Goal: Task Accomplishment & Management: Use online tool/utility

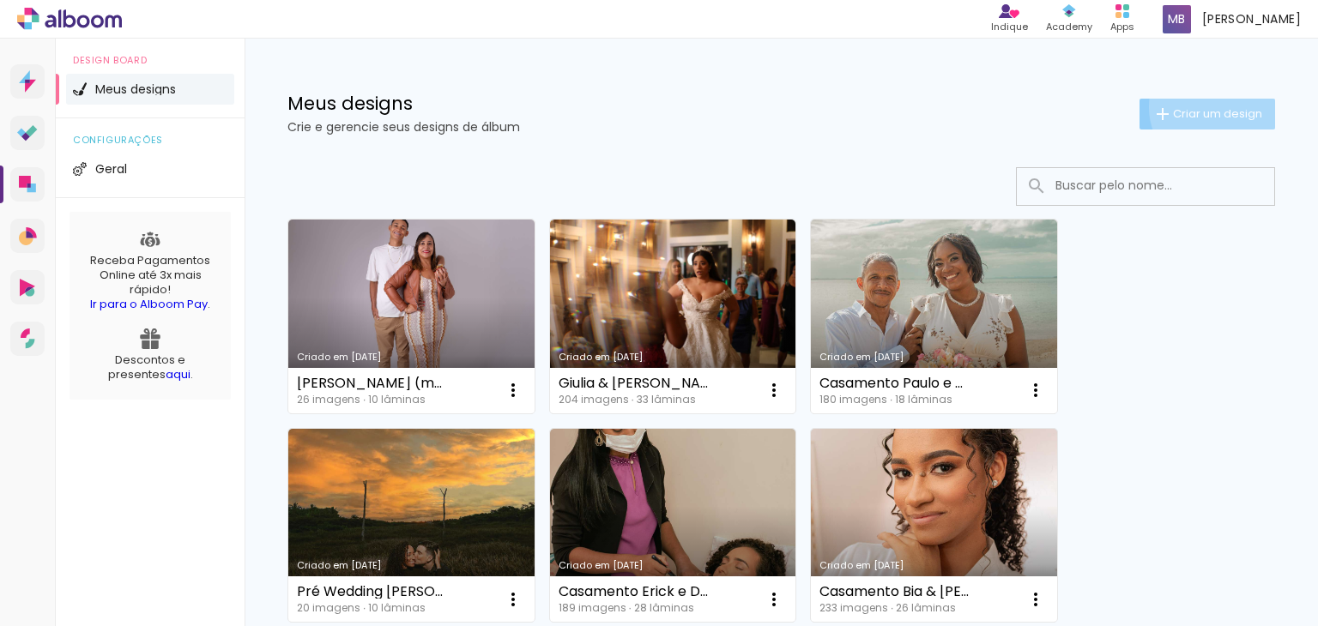
click at [1203, 108] on span "Criar um design" at bounding box center [1217, 113] width 89 height 11
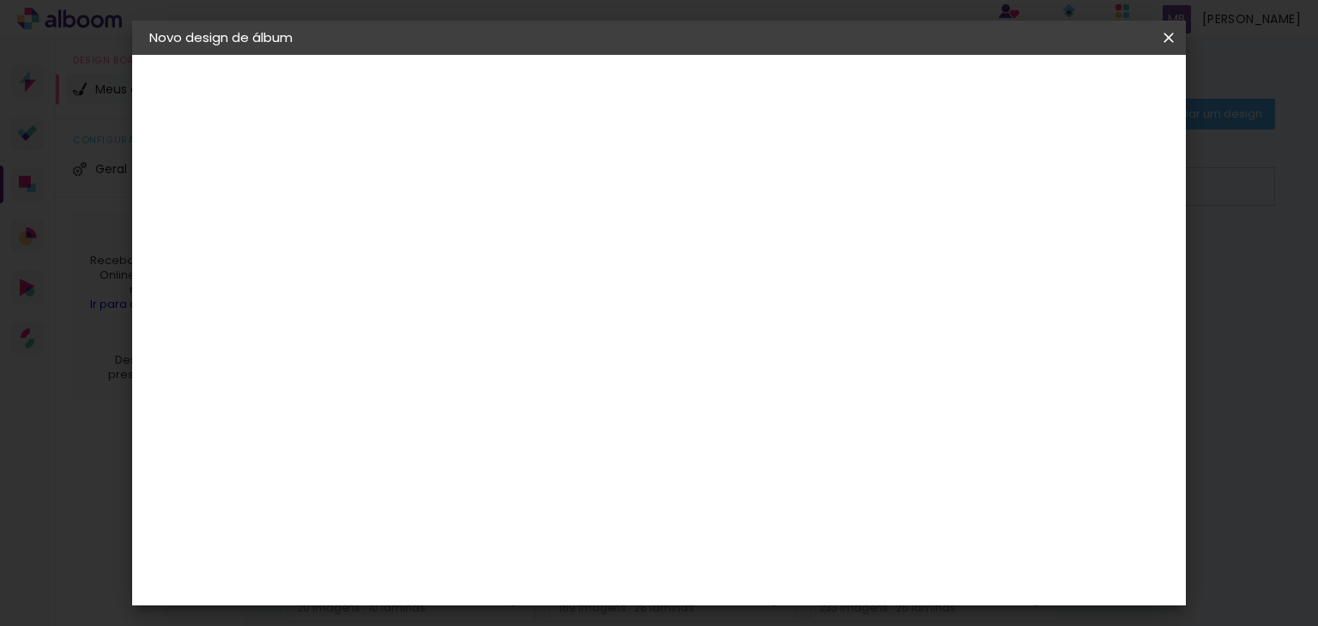
click at [430, 234] on input at bounding box center [430, 230] width 0 height 27
type input "Malu 15 anos"
type paper-input "Malu 15 anos"
click at [0, 0] on slot "Avançar" at bounding box center [0, 0] width 0 height 0
click at [560, 329] on input at bounding box center [473, 326] width 173 height 21
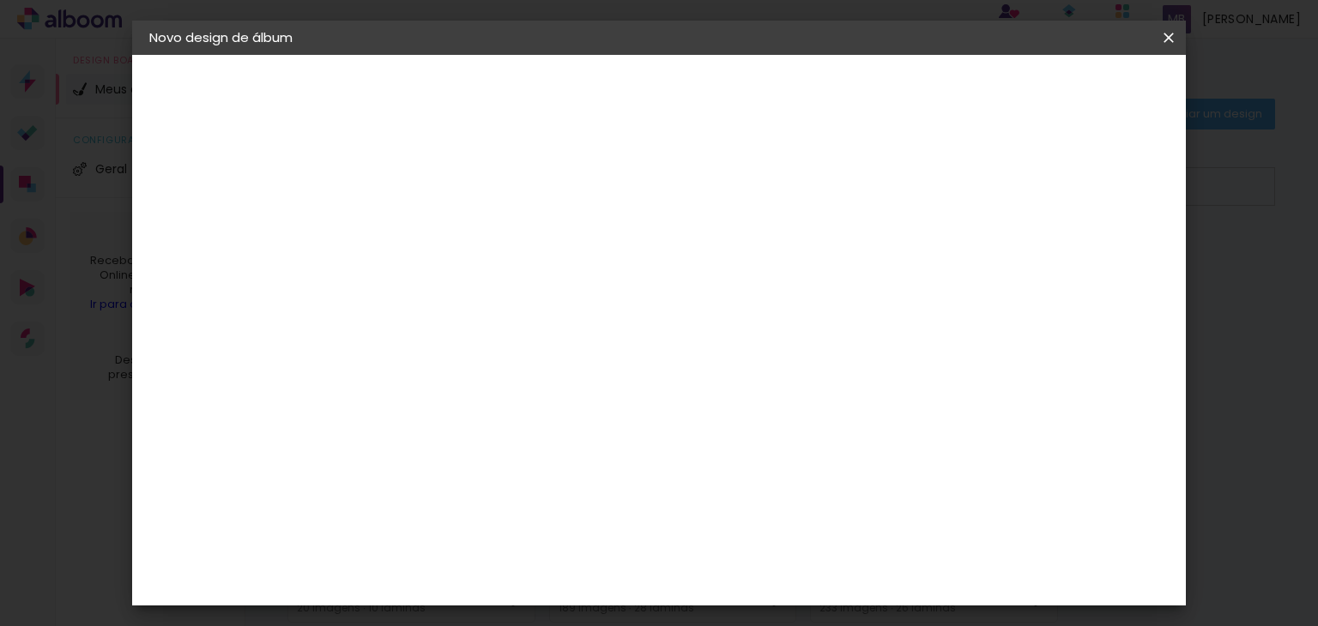
type input "conc"
type paper-input "conc"
click at [491, 384] on div "Conceitual Álbuns" at bounding box center [454, 391] width 73 height 27
click at [0, 0] on slot "Tamanho Livre" at bounding box center [0, 0] width 0 height 0
click at [705, 242] on paper-item "Tamanho Livre" at bounding box center [629, 261] width 153 height 38
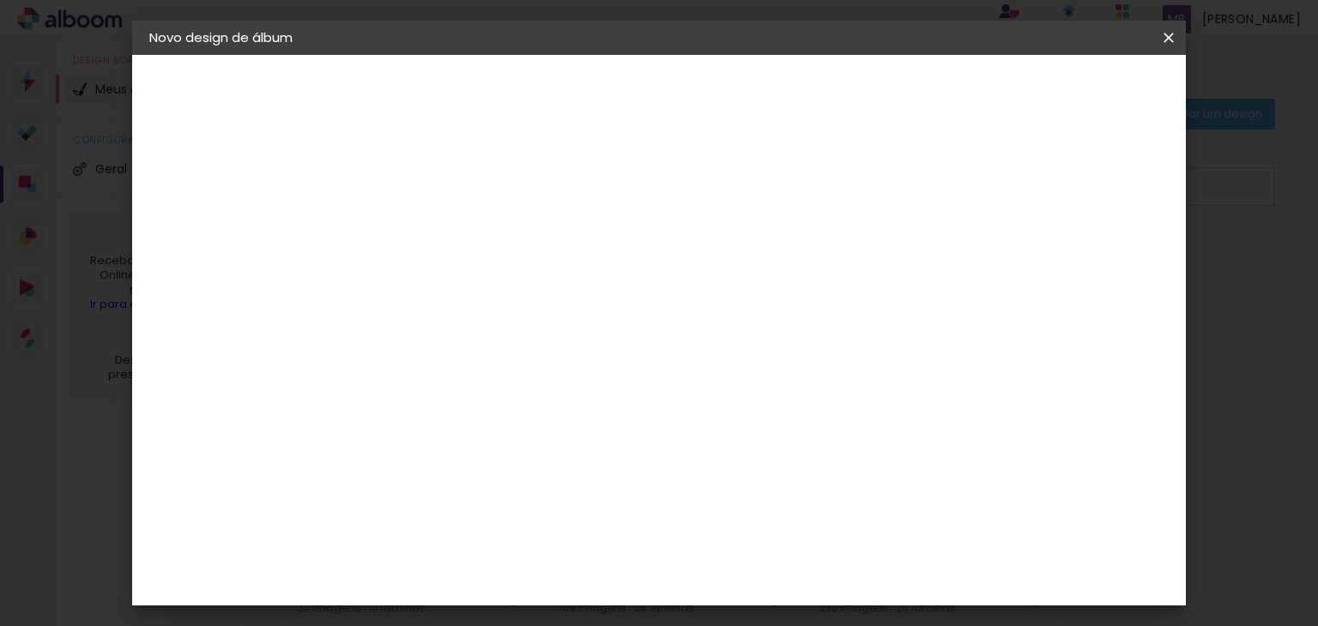
click at [705, 248] on paper-item "Tamanho Livre" at bounding box center [629, 261] width 153 height 38
click at [491, 391] on div "Conceitual Álbuns" at bounding box center [454, 391] width 73 height 27
click at [705, 272] on paper-item "Tamanho Livre" at bounding box center [629, 261] width 153 height 38
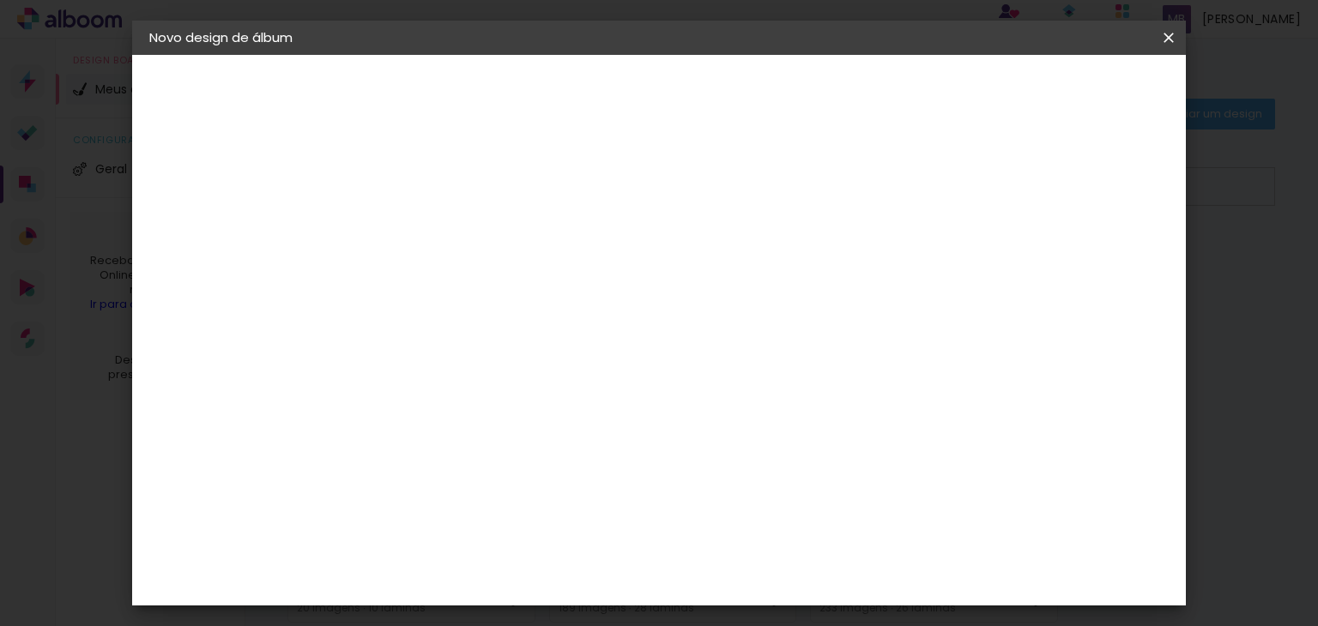
click at [0, 0] on slot "Avançar" at bounding box center [0, 0] width 0 height 0
click at [958, 100] on paper-button "Voltar" at bounding box center [923, 90] width 70 height 29
click at [507, 317] on input "conc" at bounding box center [456, 326] width 139 height 21
drag, startPoint x: 506, startPoint y: 408, endPoint x: 474, endPoint y: 381, distance: 42.6
click at [474, 201] on div "Fornecedor Escolha um fornecedor ou avance com o tamanho livre. Voltar Avançar" at bounding box center [543, 128] width 376 height 146
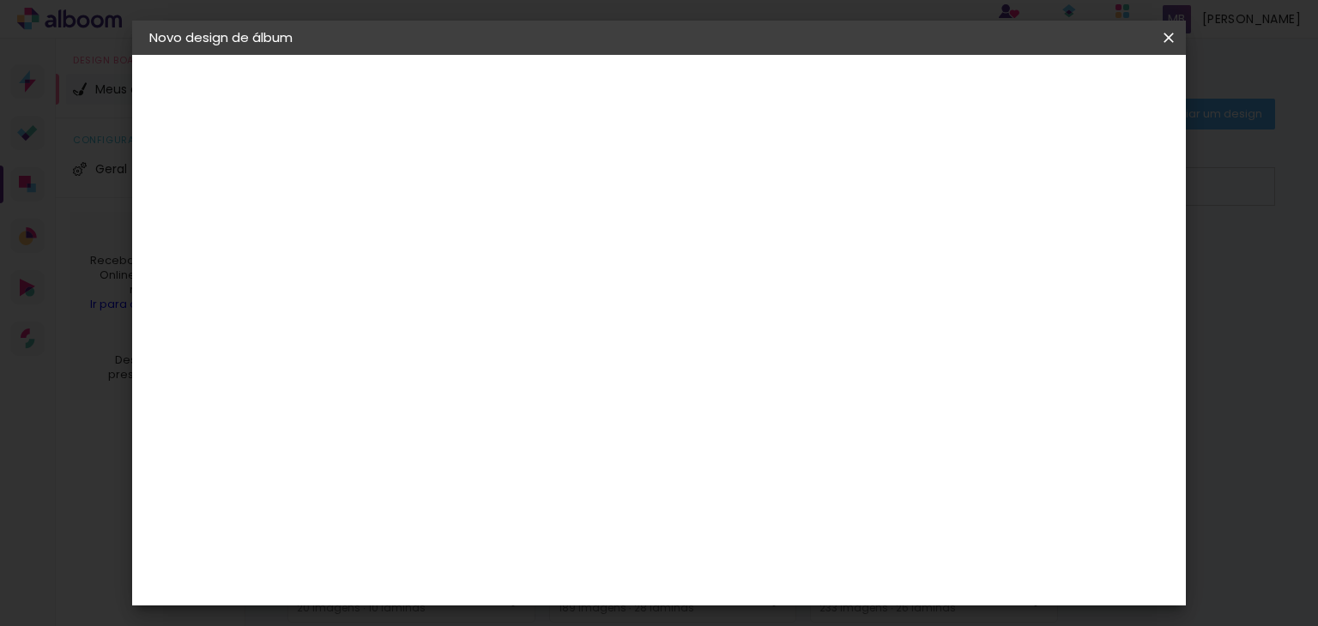
click at [474, 381] on div "Conceitual Álbuns" at bounding box center [454, 391] width 73 height 27
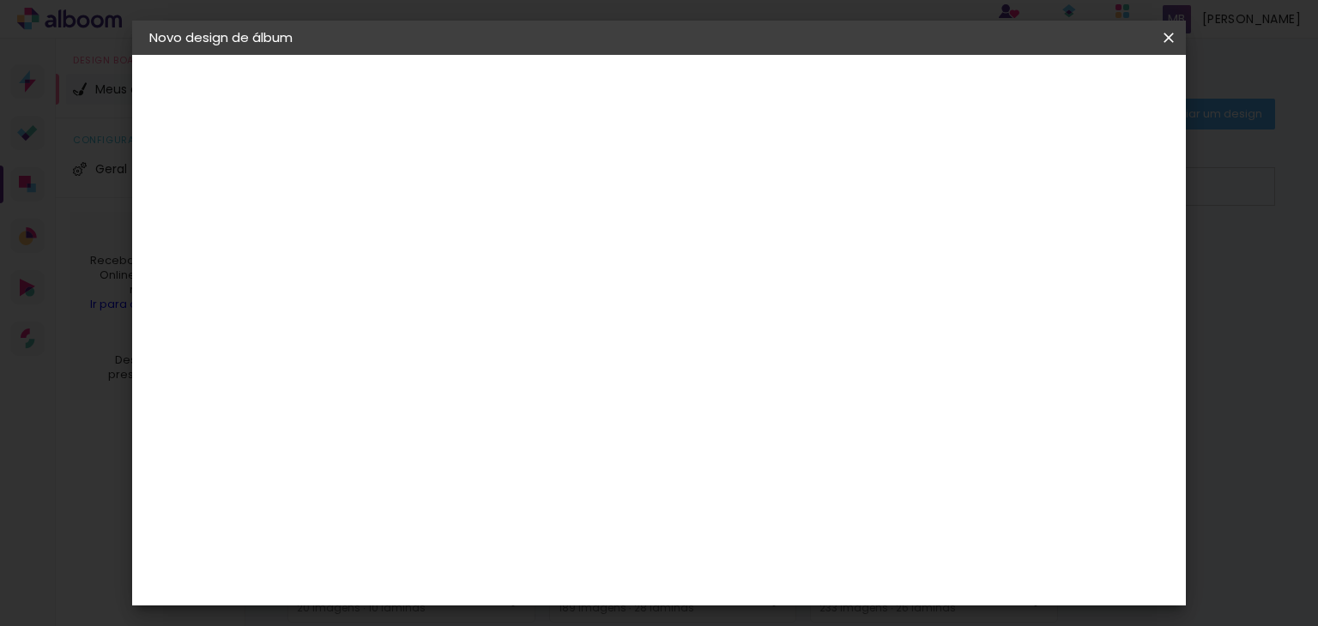
click at [474, 381] on div "Conceitual Álbuns" at bounding box center [454, 391] width 73 height 27
click at [532, 354] on div "C" at bounding box center [456, 358] width 151 height 22
click at [705, 244] on paper-item "Tamanho Livre" at bounding box center [629, 261] width 153 height 38
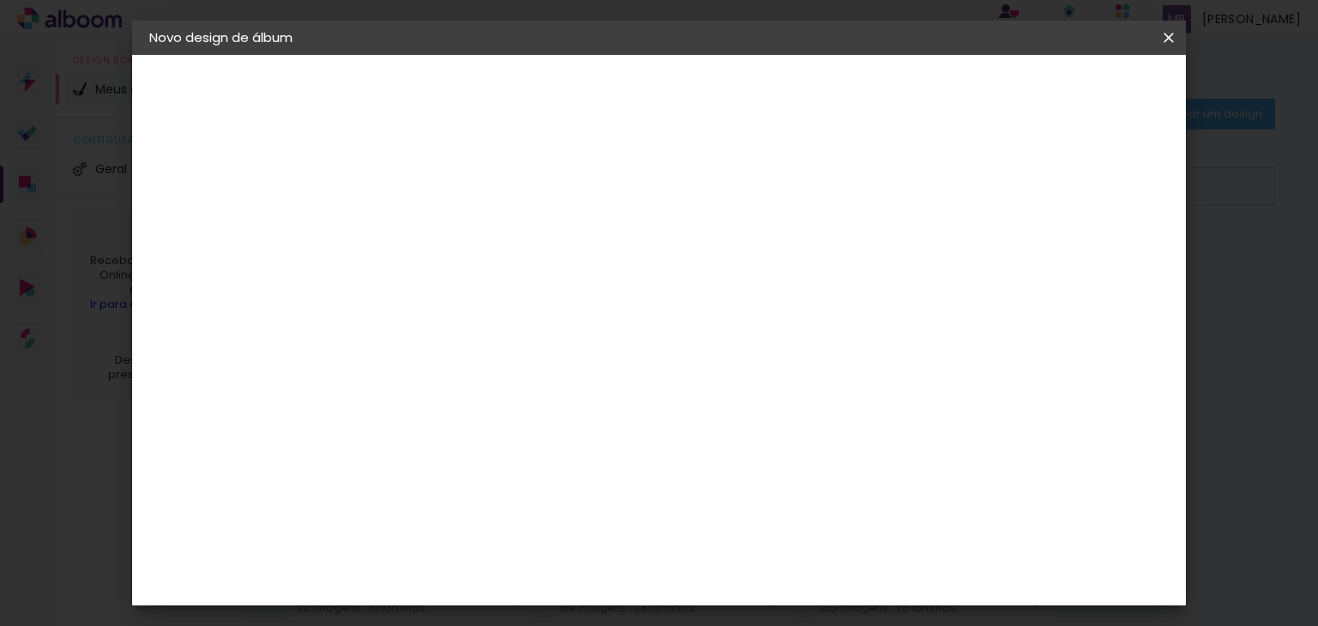
click at [0, 0] on slot "Tamanho Livre" at bounding box center [0, 0] width 0 height 0
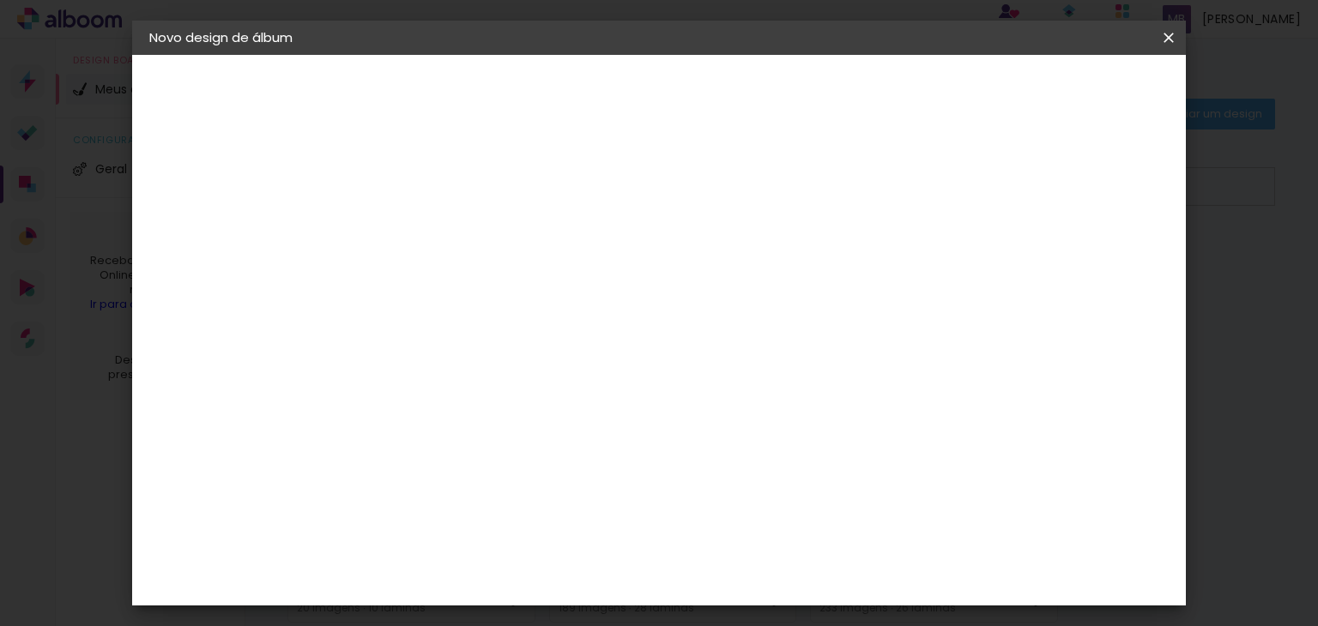
click at [0, 0] on slot "Tamanho Livre" at bounding box center [0, 0] width 0 height 0
click at [705, 251] on paper-item "Tamanho Livre" at bounding box center [629, 261] width 153 height 38
click at [491, 383] on div "Conceitual Álbuns" at bounding box center [454, 391] width 73 height 27
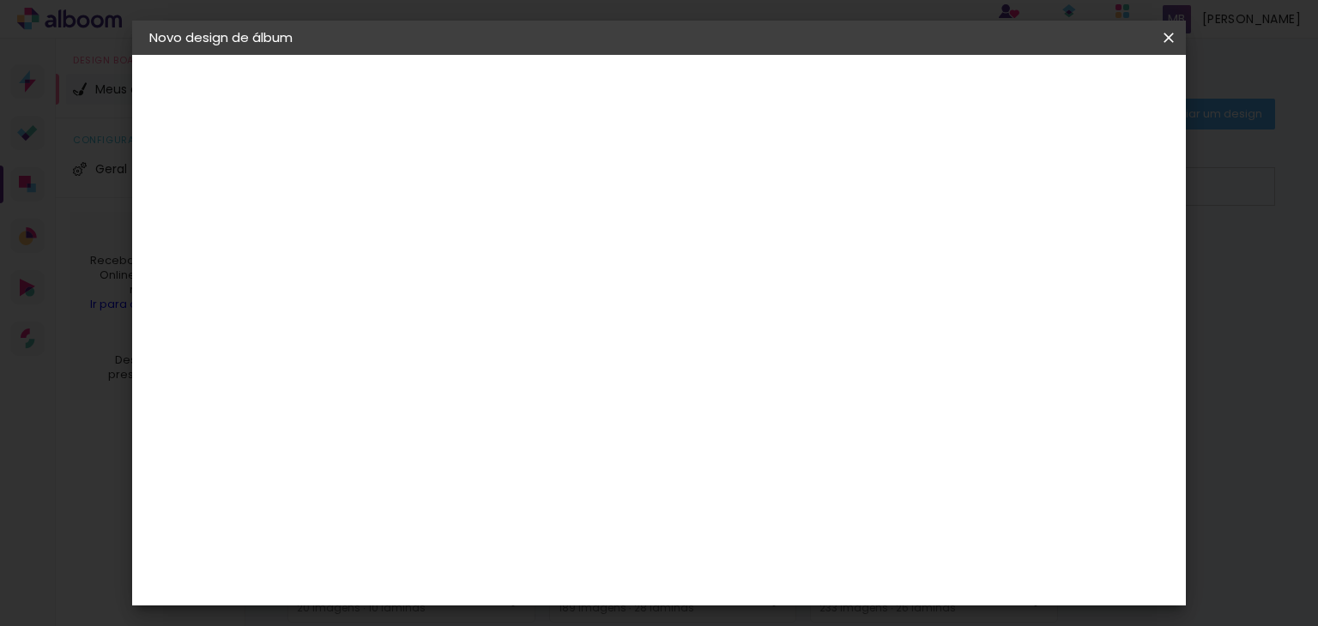
click at [0, 0] on slot "Avançar" at bounding box center [0, 0] width 0 height 0
click at [668, 185] on div at bounding box center [660, 185] width 15 height 15
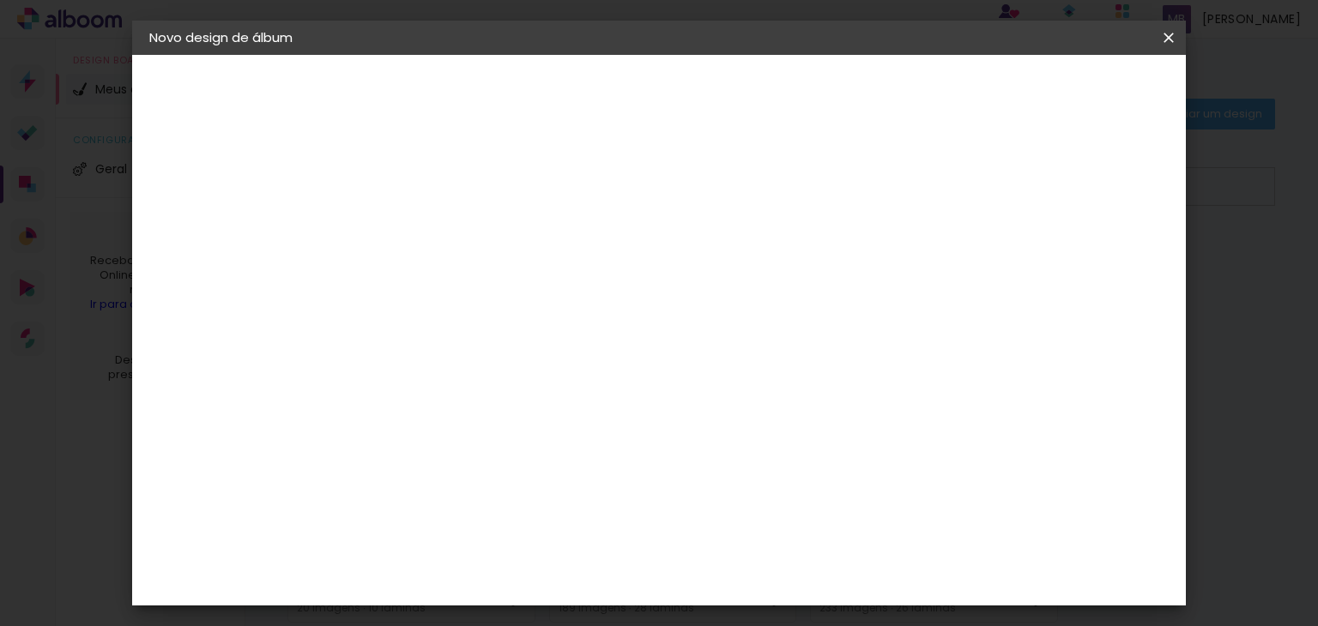
type paper-checkbox "on"
click at [765, 86] on span "Iniciar design" at bounding box center [741, 97] width 48 height 24
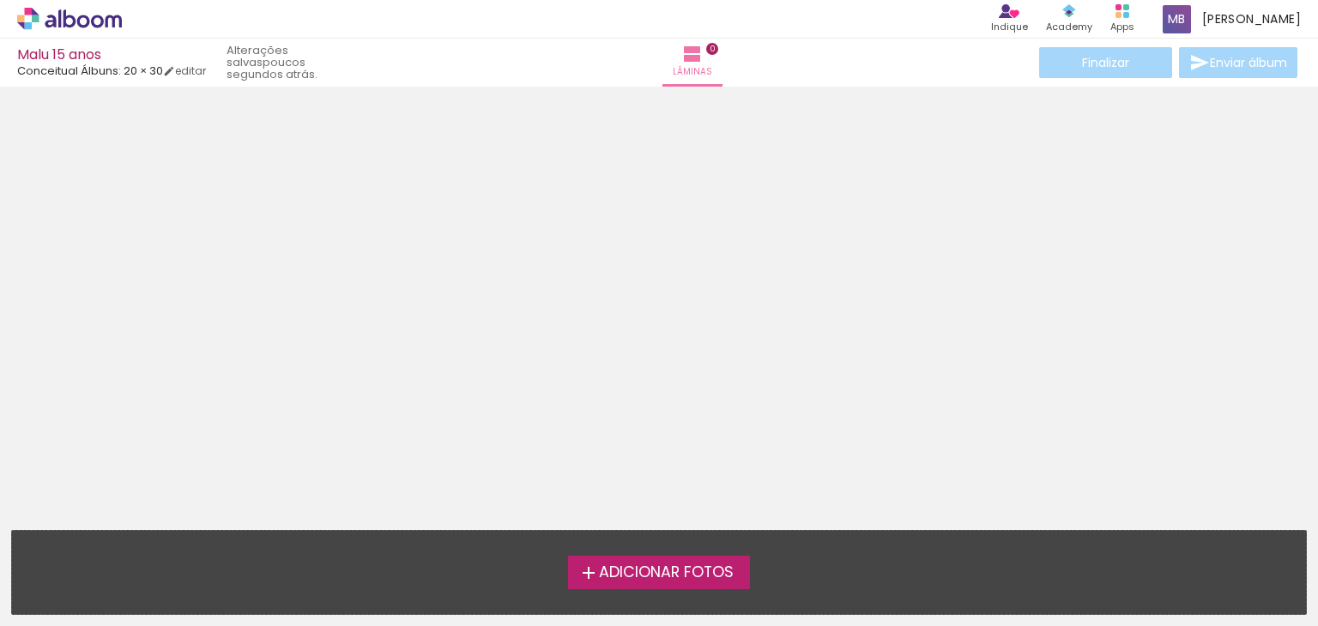
click at [620, 571] on span "Adicionar Fotos" at bounding box center [666, 573] width 135 height 15
click at [0, 0] on input "file" at bounding box center [0, 0] width 0 height 0
click at [625, 566] on span "Adicionar Fotos" at bounding box center [666, 573] width 135 height 15
click at [0, 0] on input "file" at bounding box center [0, 0] width 0 height 0
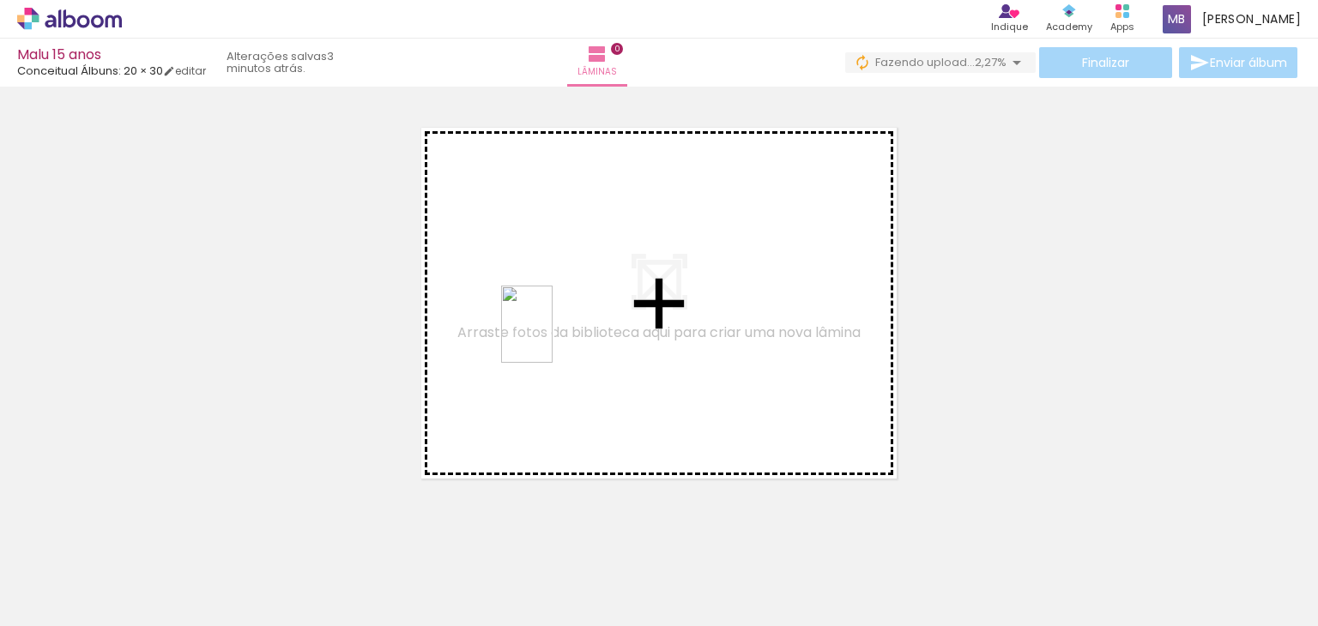
drag, startPoint x: 567, startPoint y: 582, endPoint x: 544, endPoint y: 337, distance: 245.7
click at [544, 337] on quentale-workspace at bounding box center [659, 313] width 1318 height 626
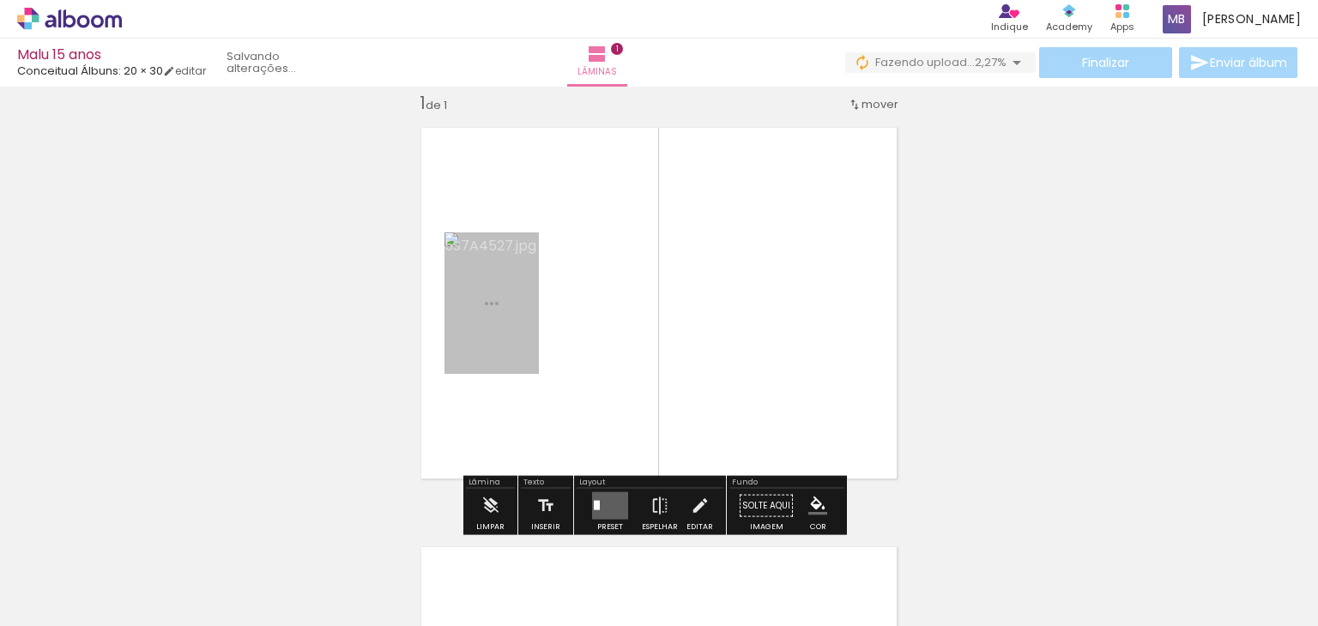
scroll to position [21, 0]
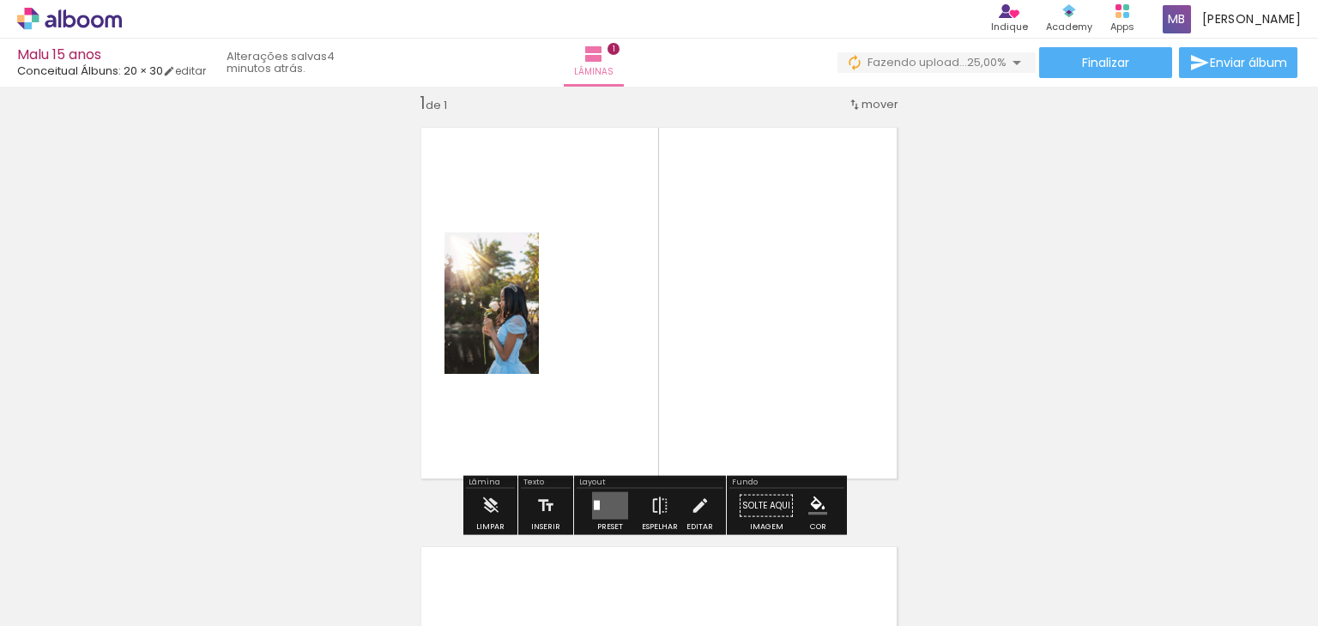
click at [498, 281] on div at bounding box center [499, 277] width 21 height 17
click at [562, 313] on quentale-layouter at bounding box center [658, 303] width 501 height 377
click at [0, 0] on slot "P&B" at bounding box center [0, 0] width 0 height 0
click at [607, 504] on quentale-layouter at bounding box center [610, 506] width 36 height 27
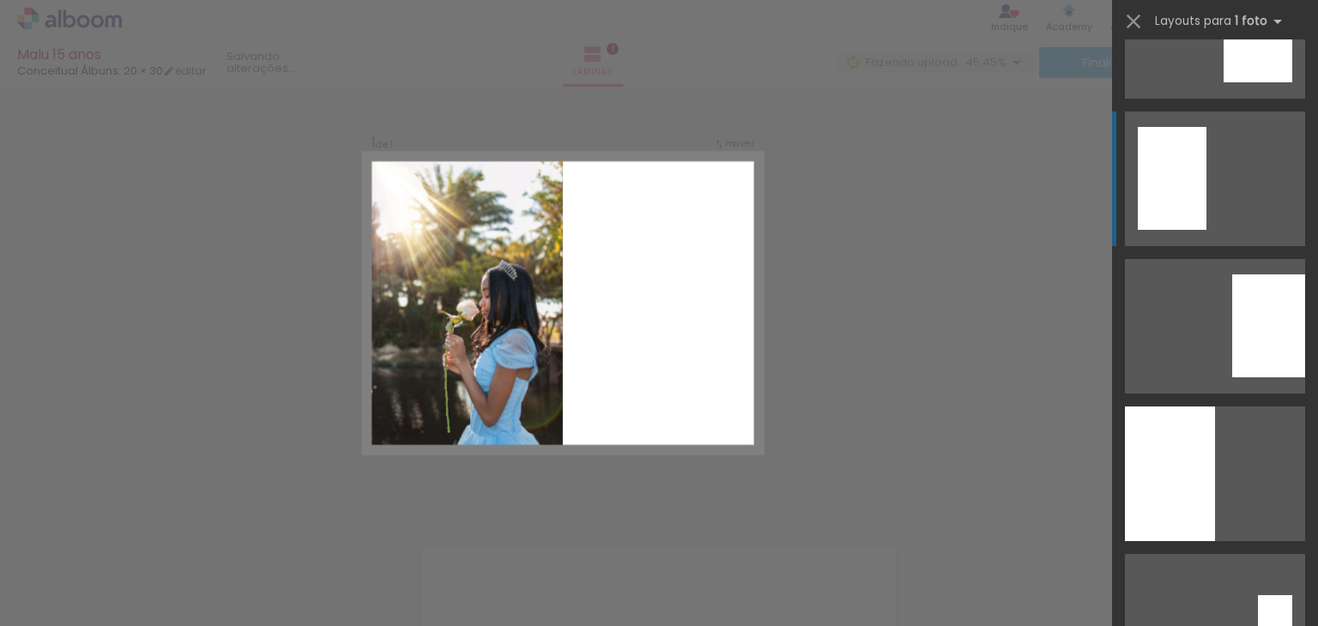
scroll to position [384, 0]
click at [1160, 509] on div at bounding box center [1170, 473] width 90 height 135
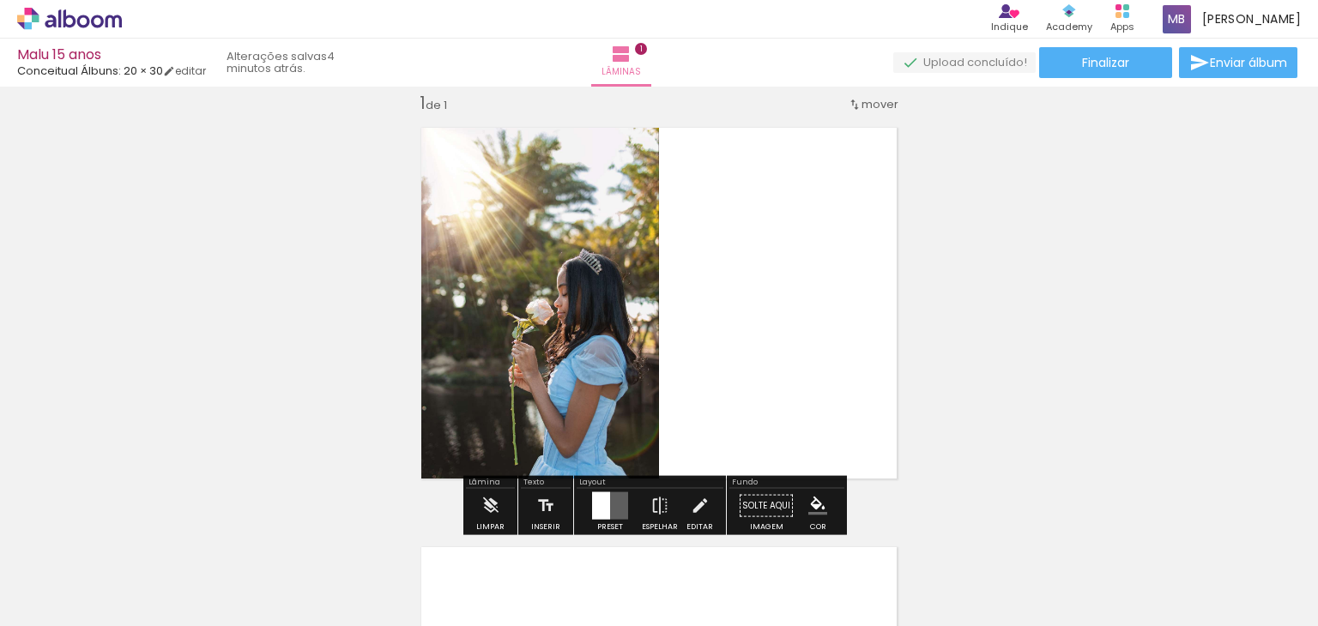
click at [953, 347] on div "Inserir lâmina 1 de 1" at bounding box center [659, 491] width 1318 height 840
click at [822, 317] on quentale-layouter at bounding box center [658, 303] width 501 height 377
click at [815, 499] on iron-icon "color picker" at bounding box center [817, 506] width 19 height 19
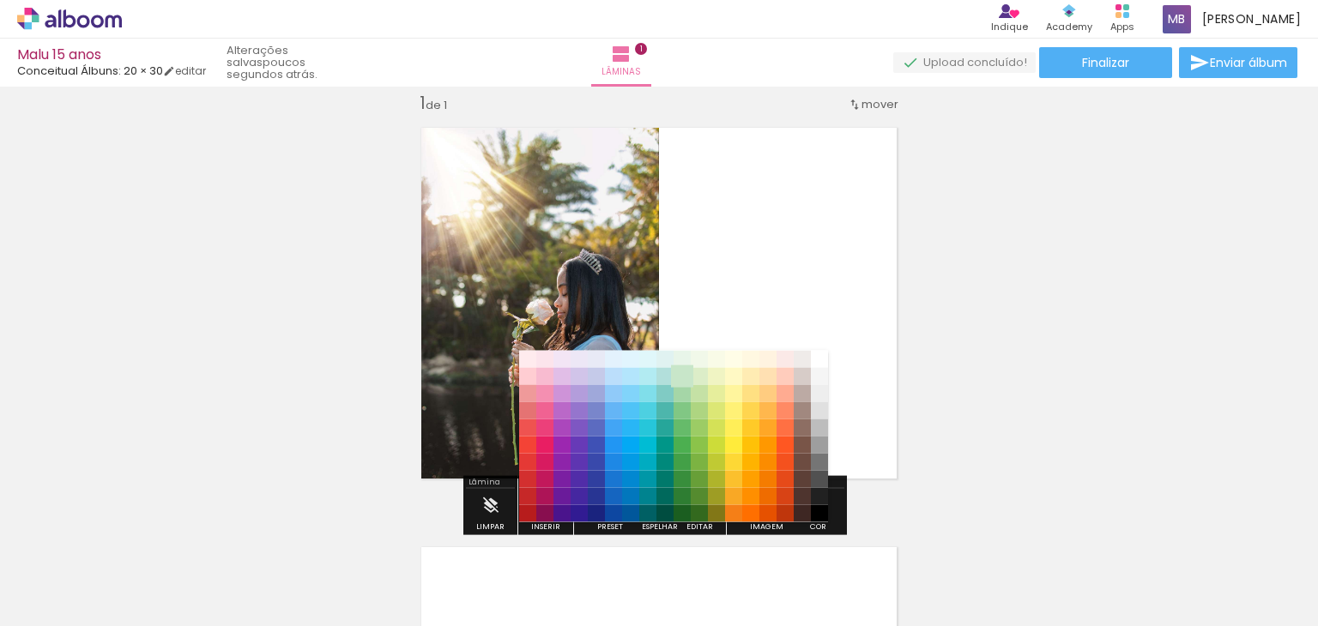
click at [680, 375] on paper-item "#c8e6c9" at bounding box center [682, 375] width 17 height 17
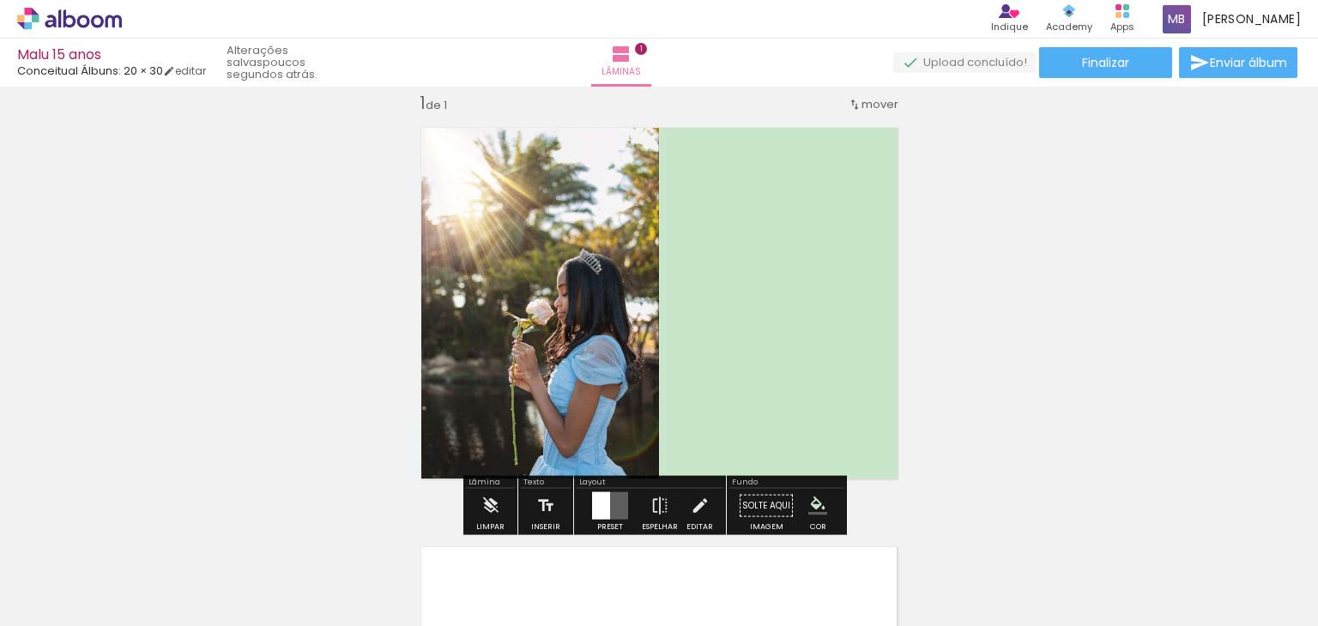
click at [811, 499] on iron-icon "color picker" at bounding box center [817, 506] width 19 height 19
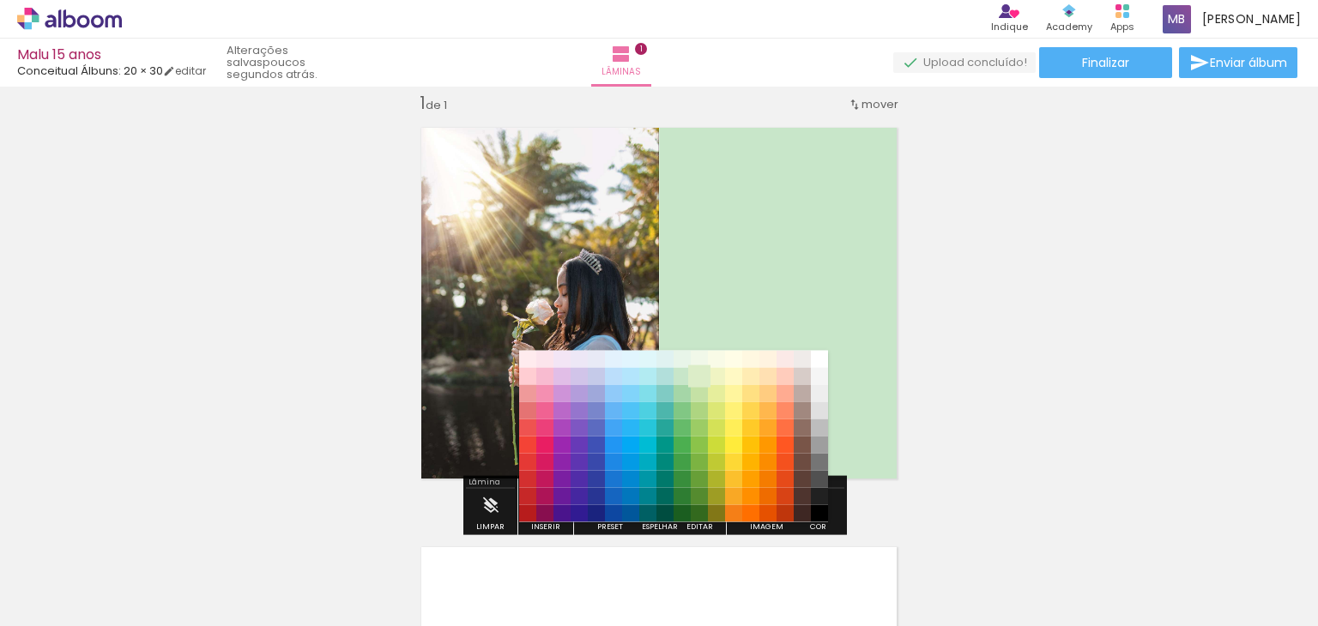
click at [699, 371] on paper-item "#dcedc8" at bounding box center [699, 375] width 17 height 17
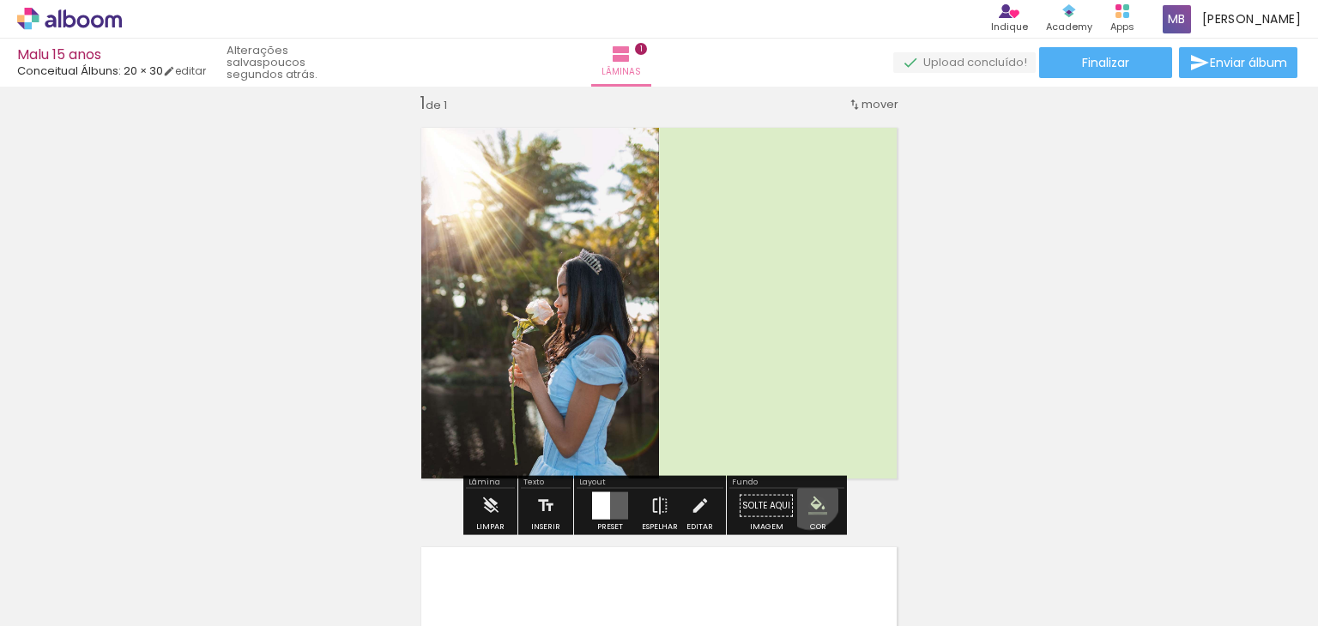
click at [808, 499] on iron-icon "color picker" at bounding box center [817, 506] width 19 height 19
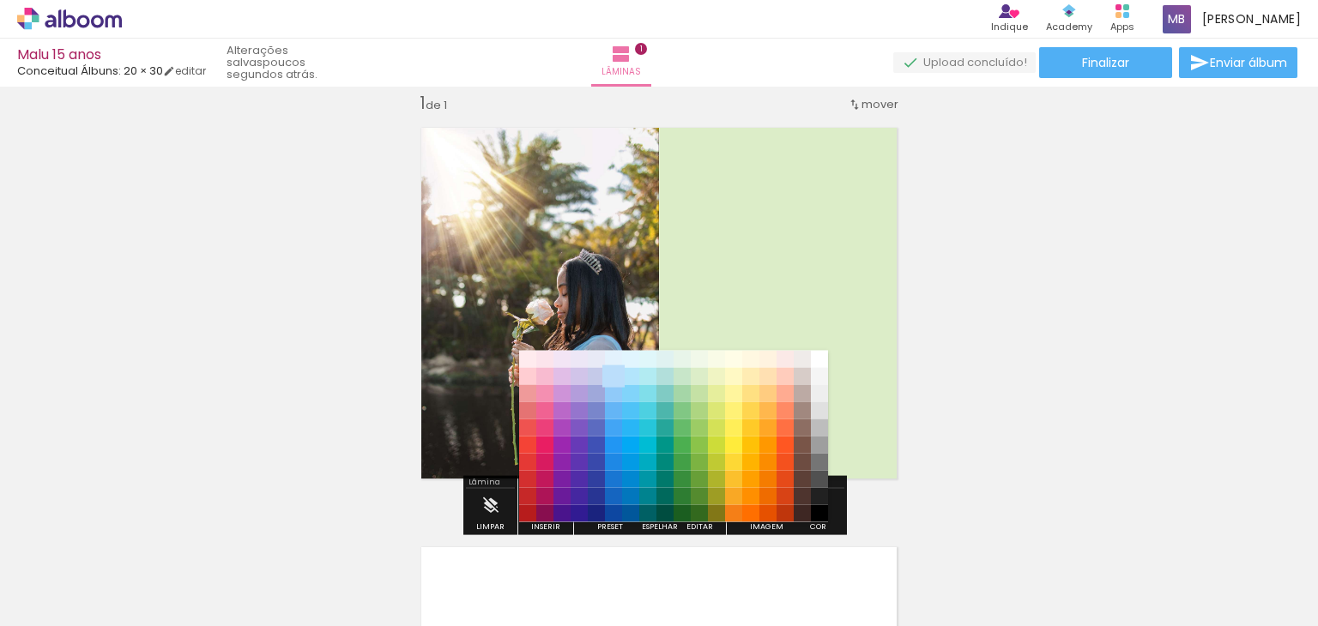
click at [615, 368] on paper-item "#bbdefb" at bounding box center [613, 375] width 17 height 17
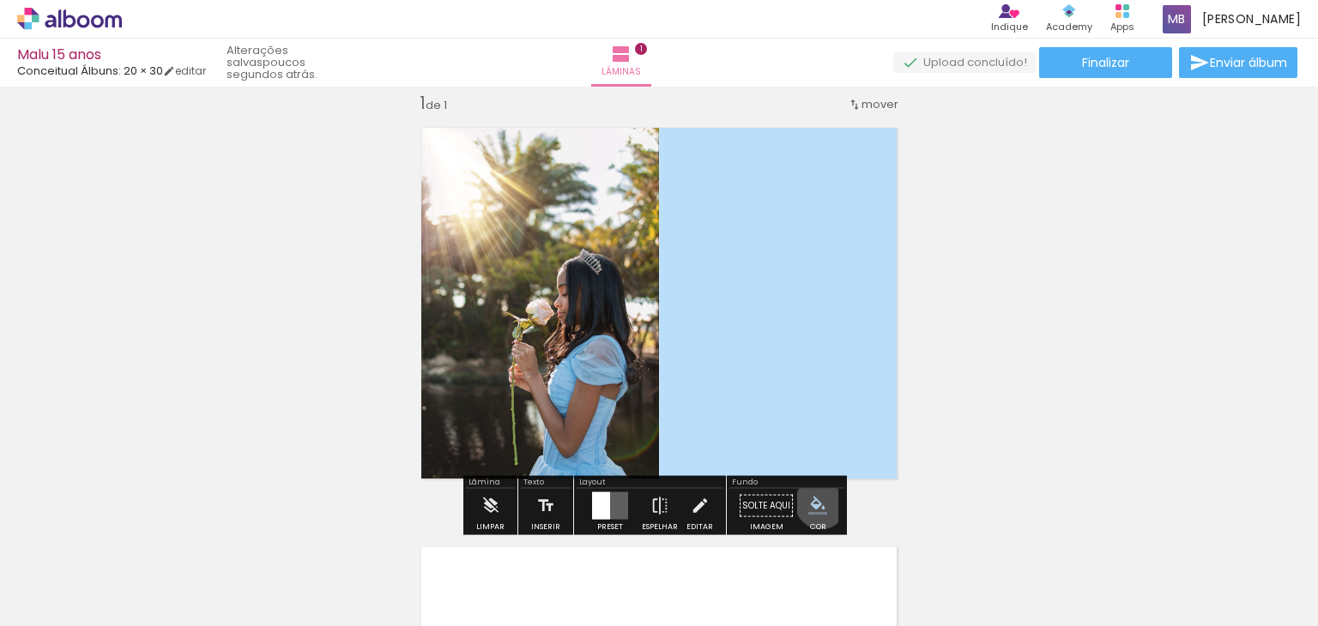
click at [814, 503] on iron-icon "color picker" at bounding box center [817, 506] width 19 height 19
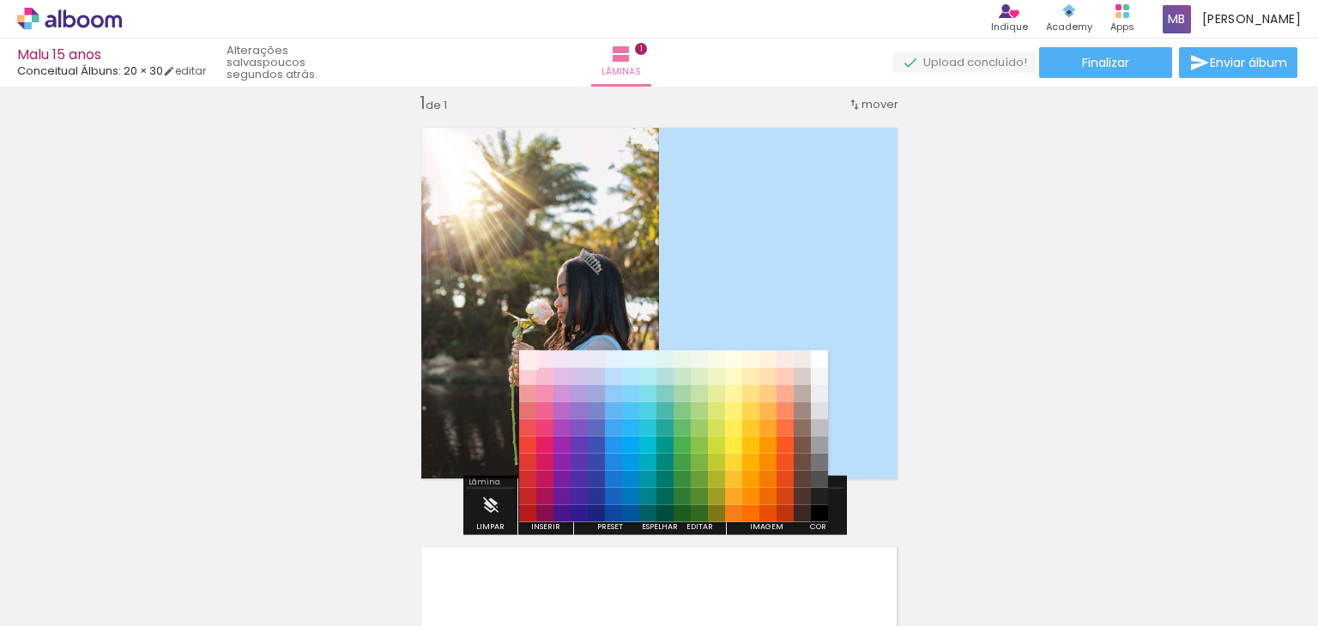
click at [526, 351] on paper-item "#ffebee" at bounding box center [527, 358] width 17 height 17
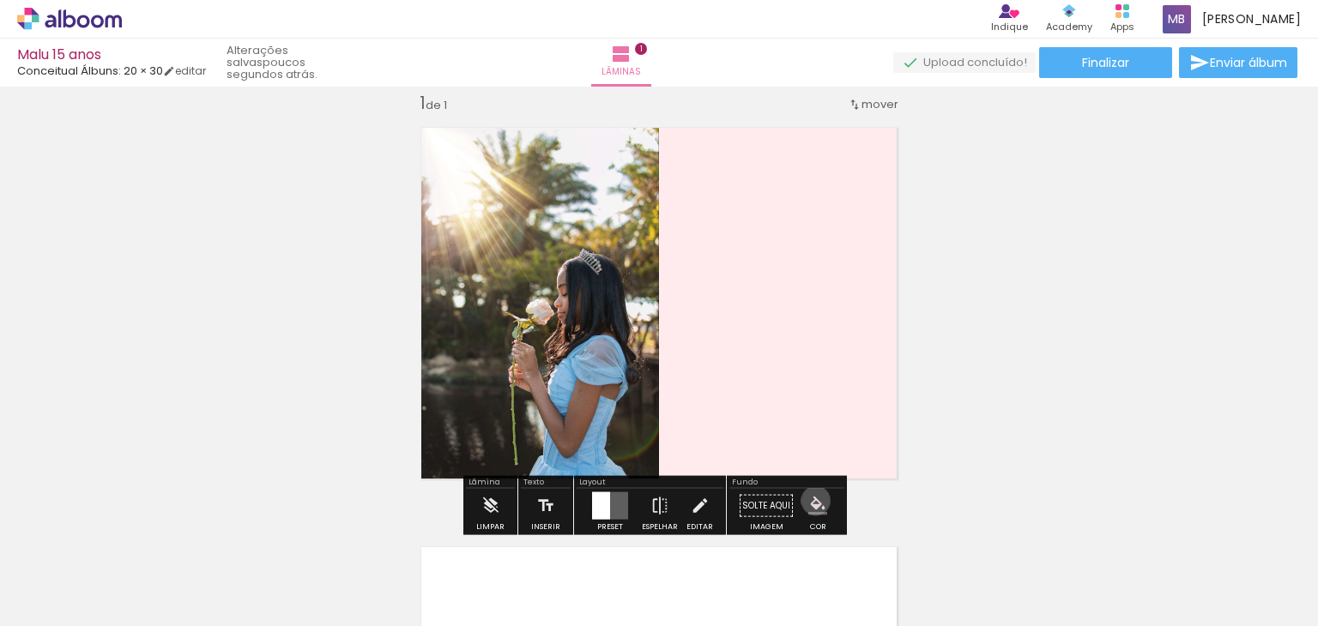
click at [809, 500] on iron-icon "color picker" at bounding box center [817, 506] width 19 height 19
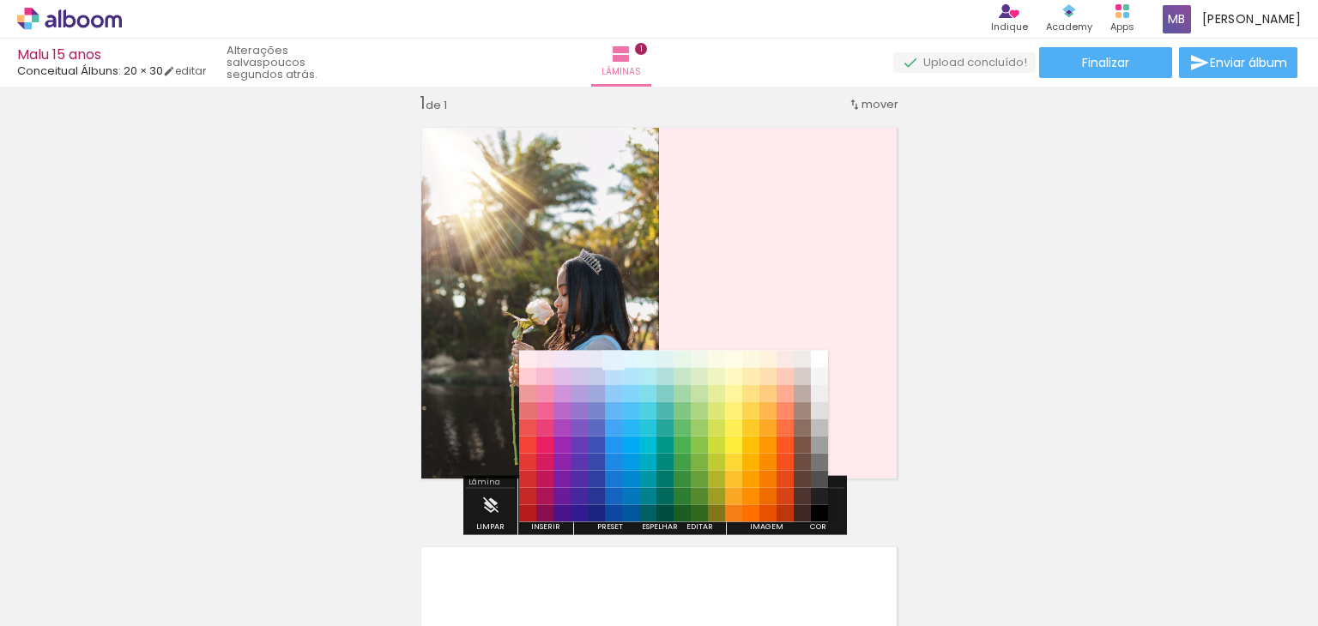
click at [614, 352] on paper-item "#e3f2fd" at bounding box center [613, 358] width 17 height 17
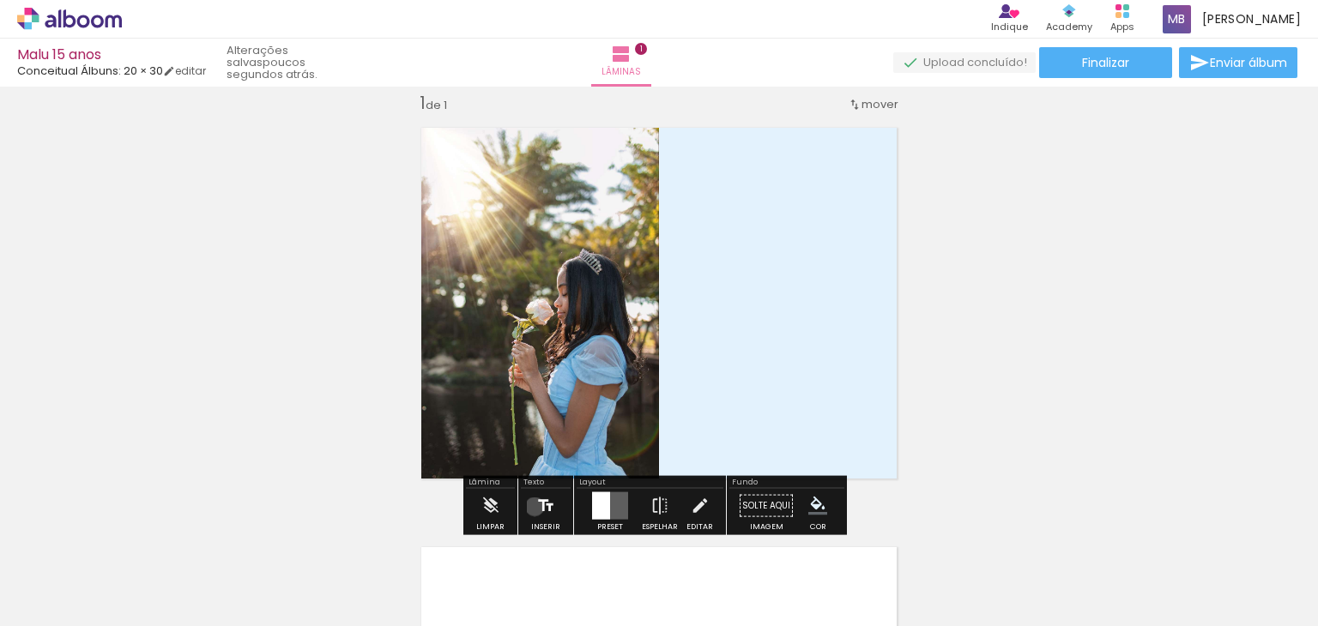
click at [536, 506] on iron-icon at bounding box center [545, 506] width 19 height 34
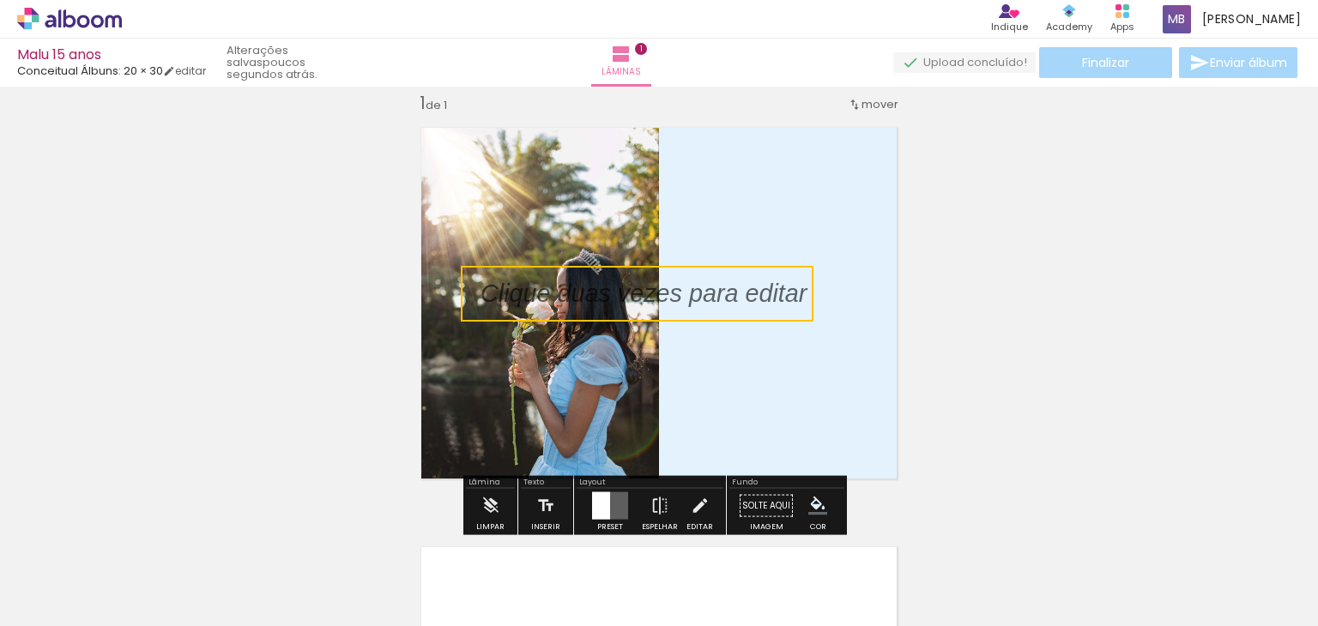
click at [688, 297] on quentale-selection at bounding box center [637, 294] width 353 height 56
type input "Sans Serif"
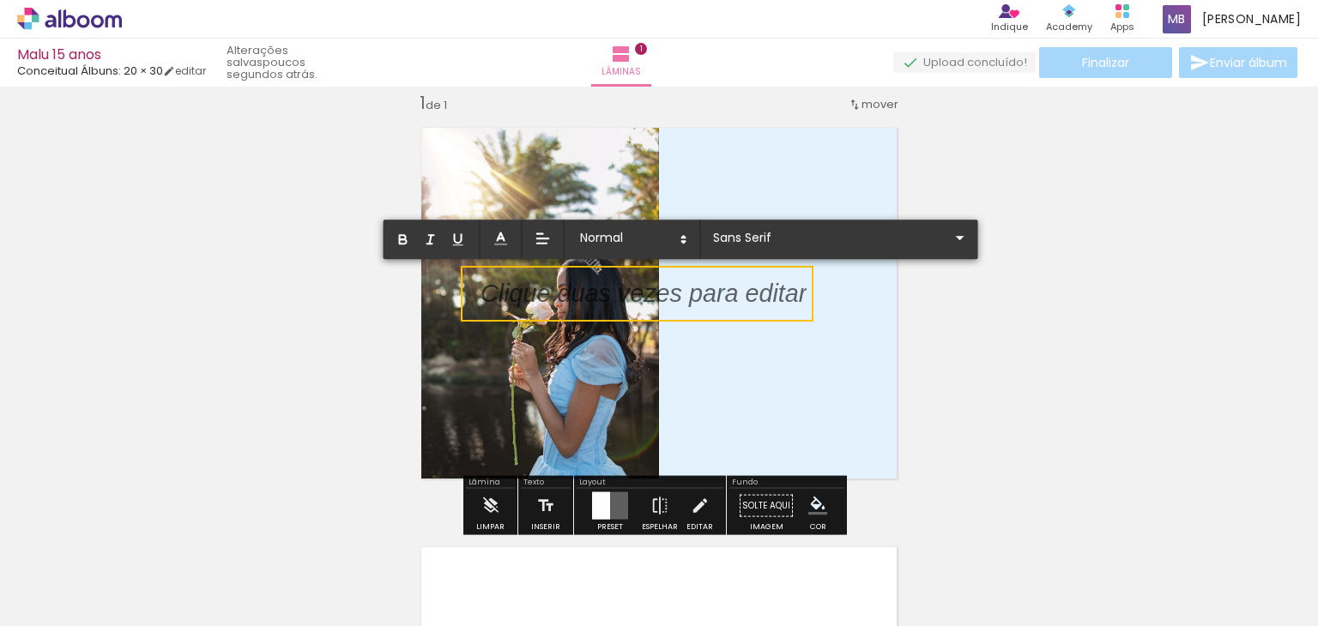
click at [688, 297] on p at bounding box center [644, 304] width 326 height 35
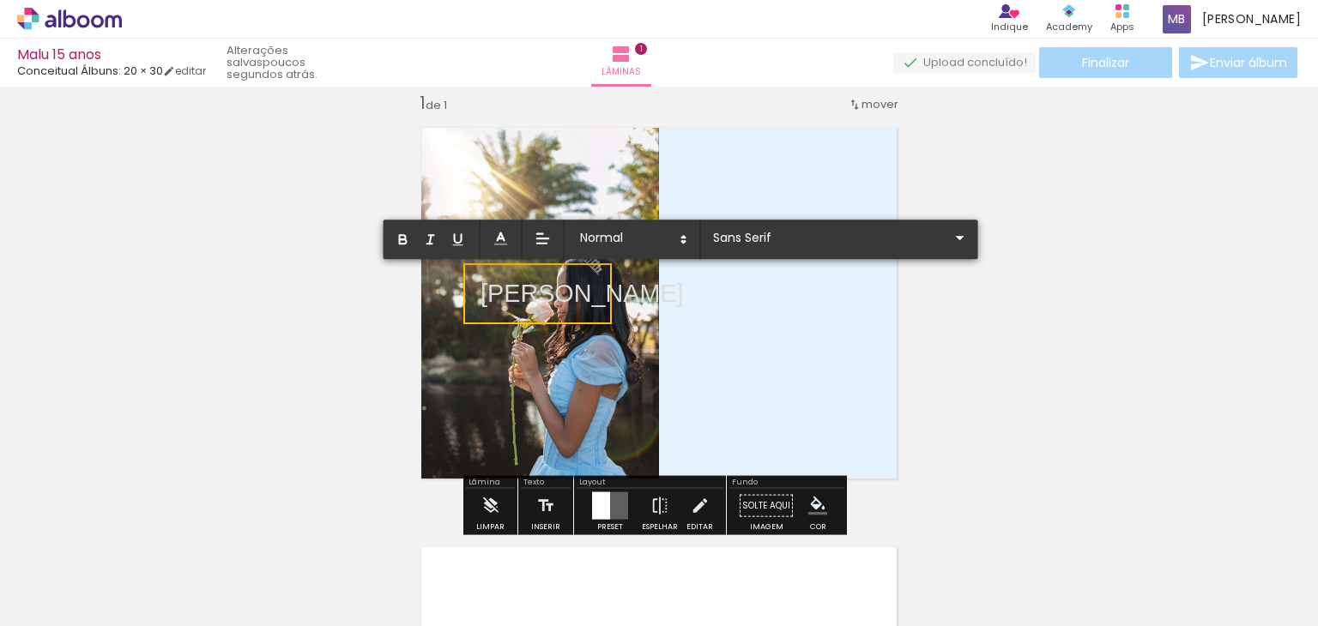
click at [566, 293] on p "[PERSON_NAME]" at bounding box center [582, 293] width 203 height 35
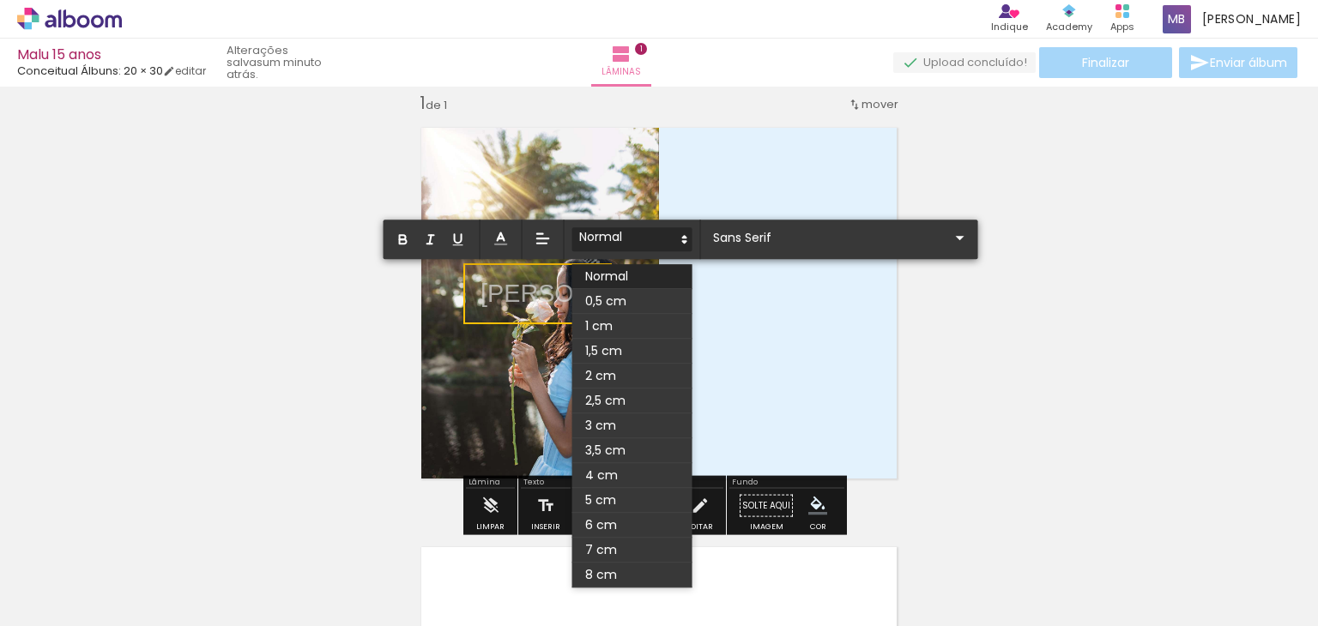
click at [689, 233] on icon at bounding box center [684, 239] width 15 height 15
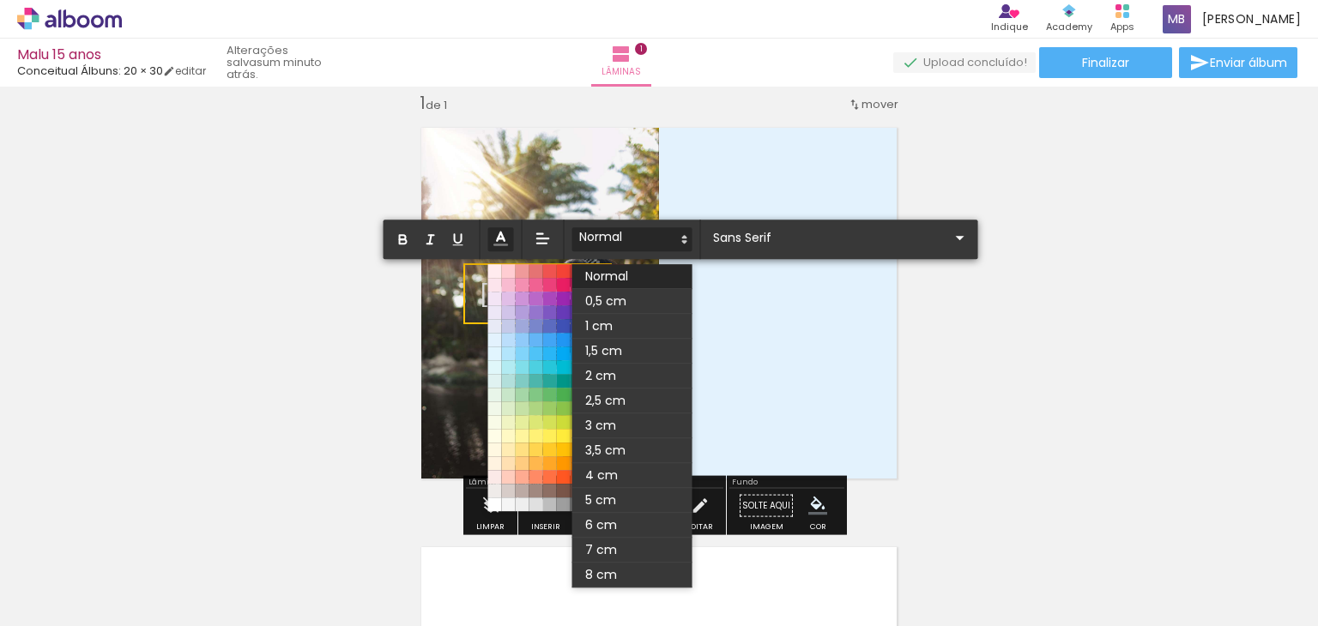
click at [494, 236] on icon at bounding box center [501, 238] width 19 height 19
click at [560, 492] on span at bounding box center [562, 490] width 19 height 19
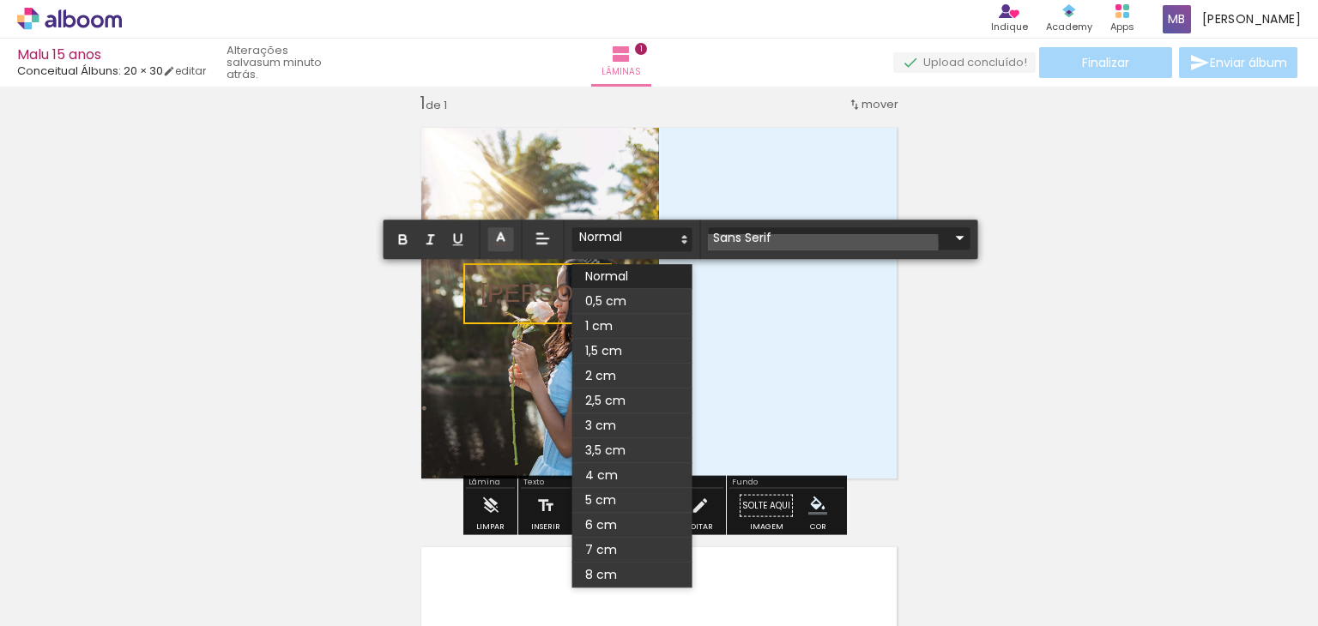
click at [821, 245] on input "Sans Serif" at bounding box center [829, 238] width 241 height 18
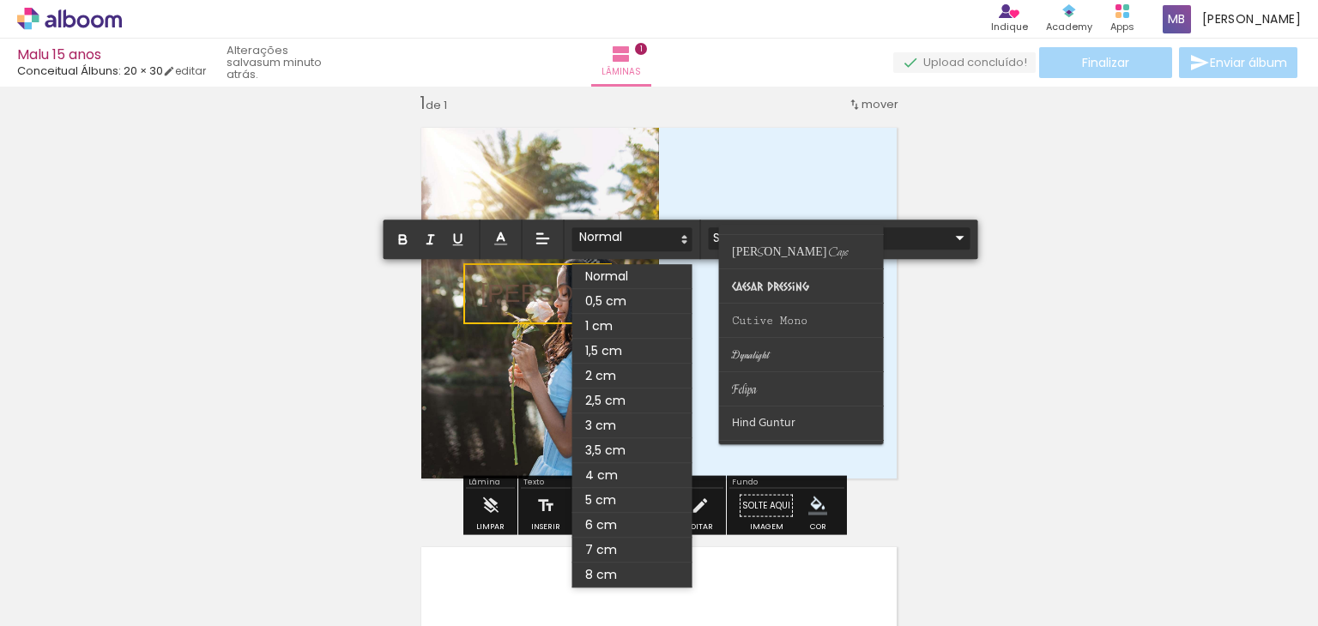
scroll to position [181, 0]
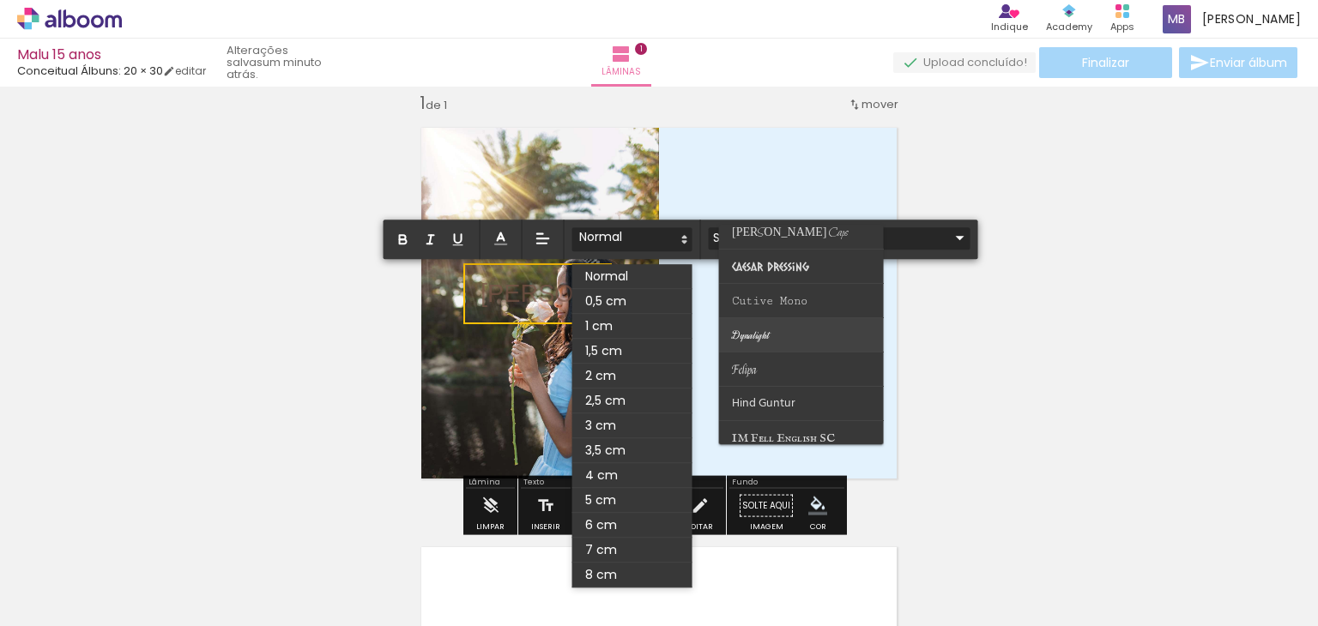
click at [792, 331] on paper-item at bounding box center [801, 335] width 165 height 34
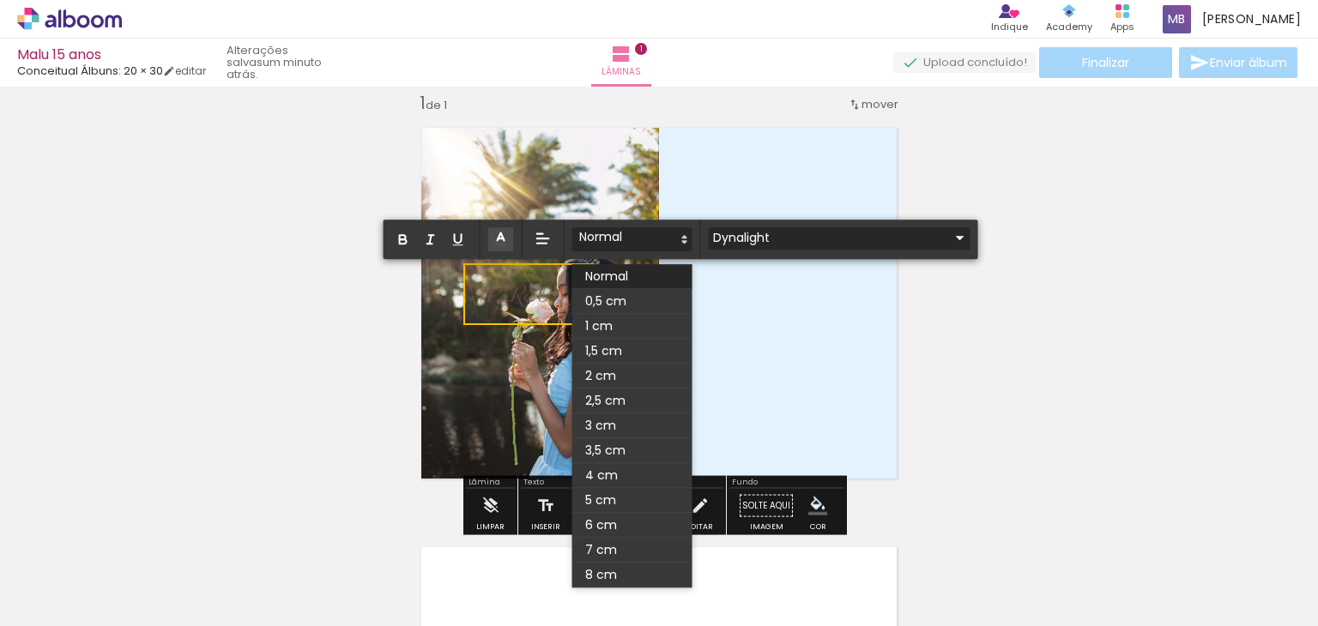
click at [950, 242] on iron-icon at bounding box center [960, 237] width 21 height 21
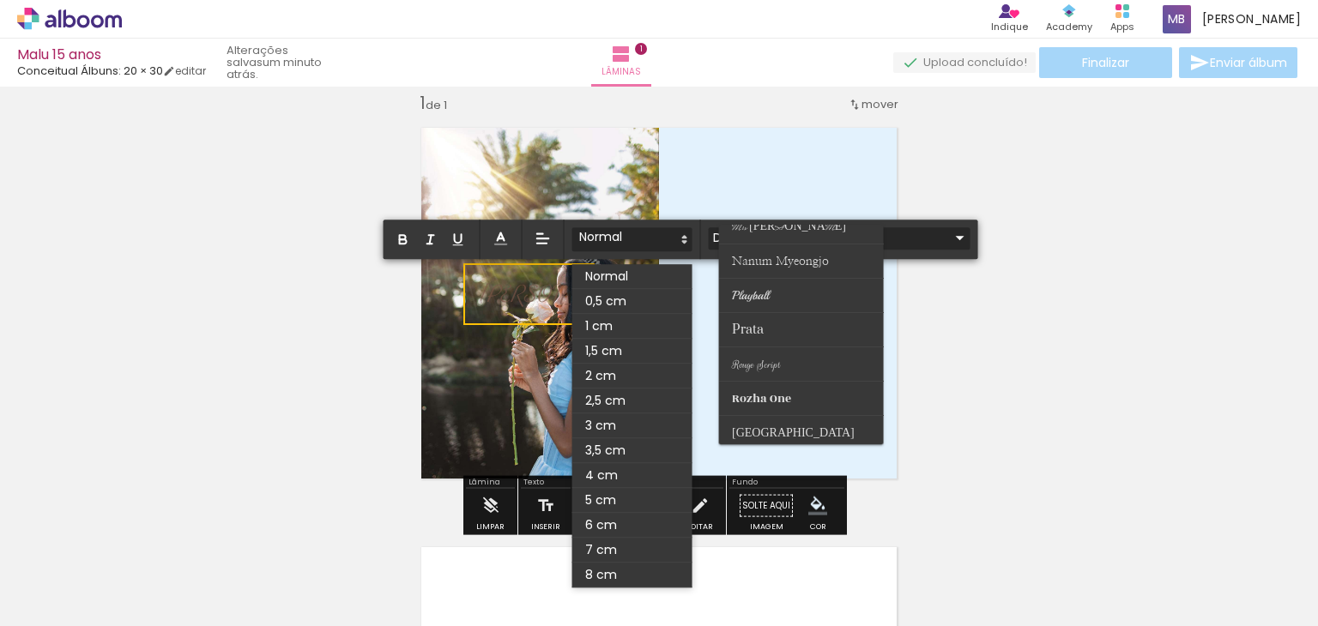
scroll to position [532, 0]
click at [812, 359] on paper-item at bounding box center [801, 362] width 165 height 34
type input "Rouge Script"
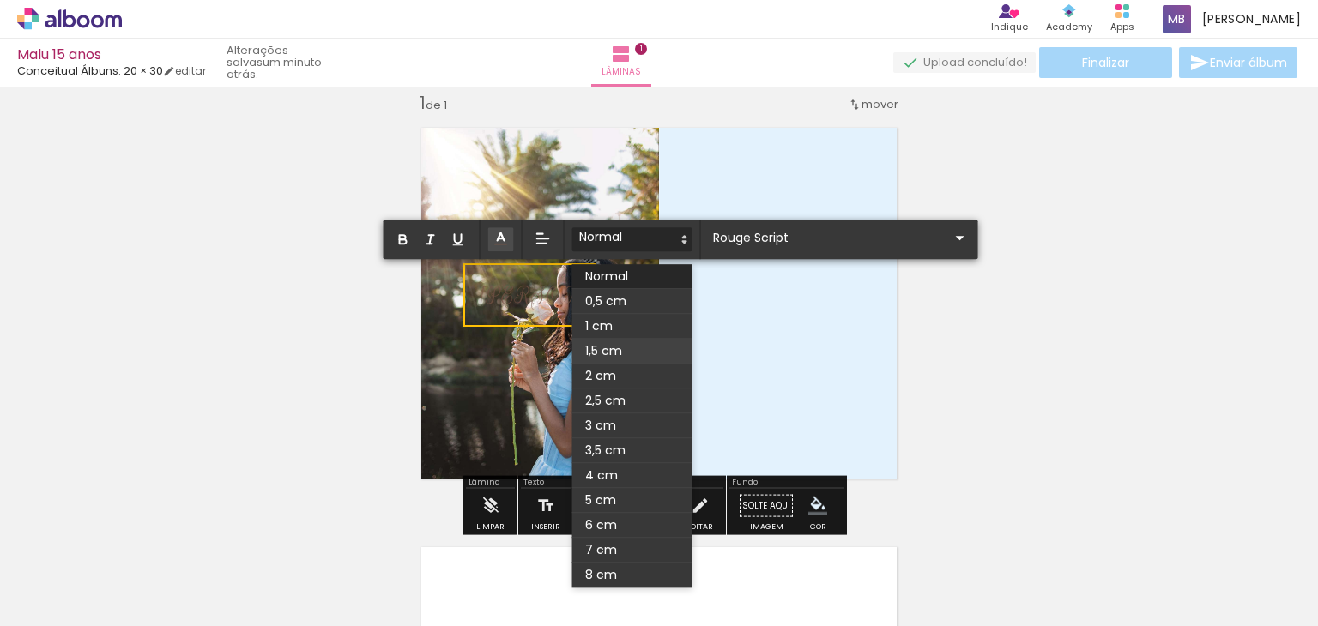
click at [608, 344] on span at bounding box center [632, 351] width 120 height 25
click at [664, 234] on span at bounding box center [632, 239] width 120 height 24
click at [618, 463] on span at bounding box center [632, 475] width 120 height 25
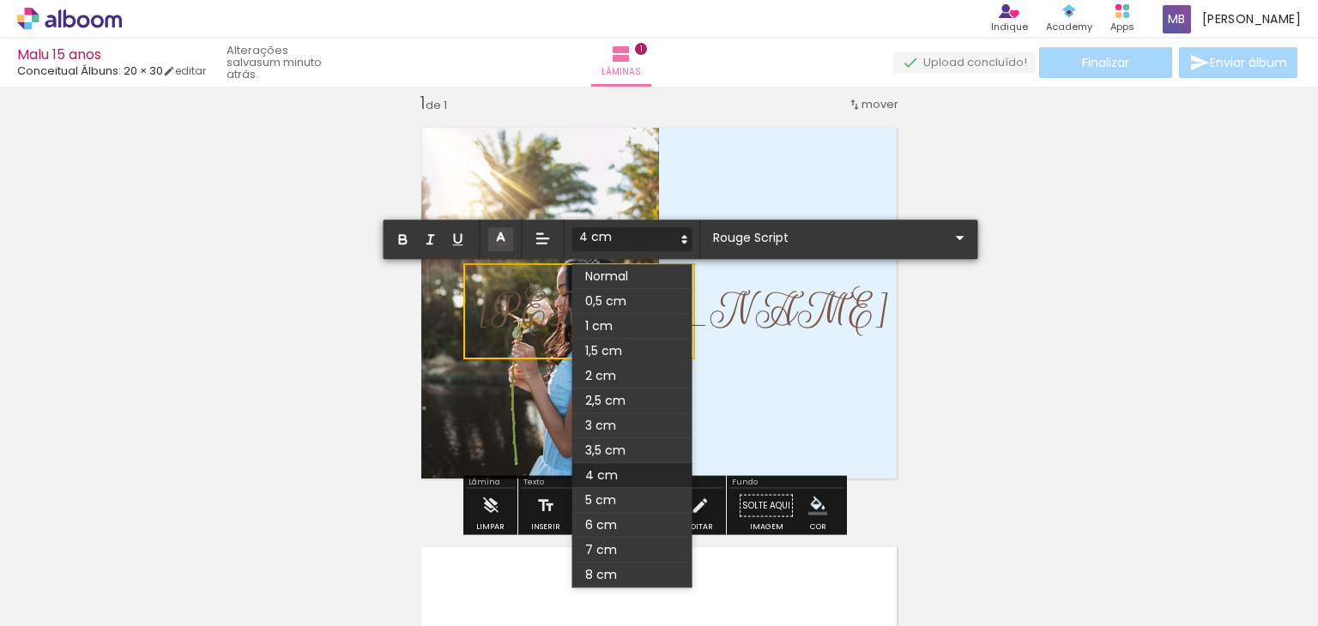
click at [677, 239] on icon at bounding box center [684, 239] width 15 height 15
click at [608, 420] on span at bounding box center [632, 426] width 120 height 25
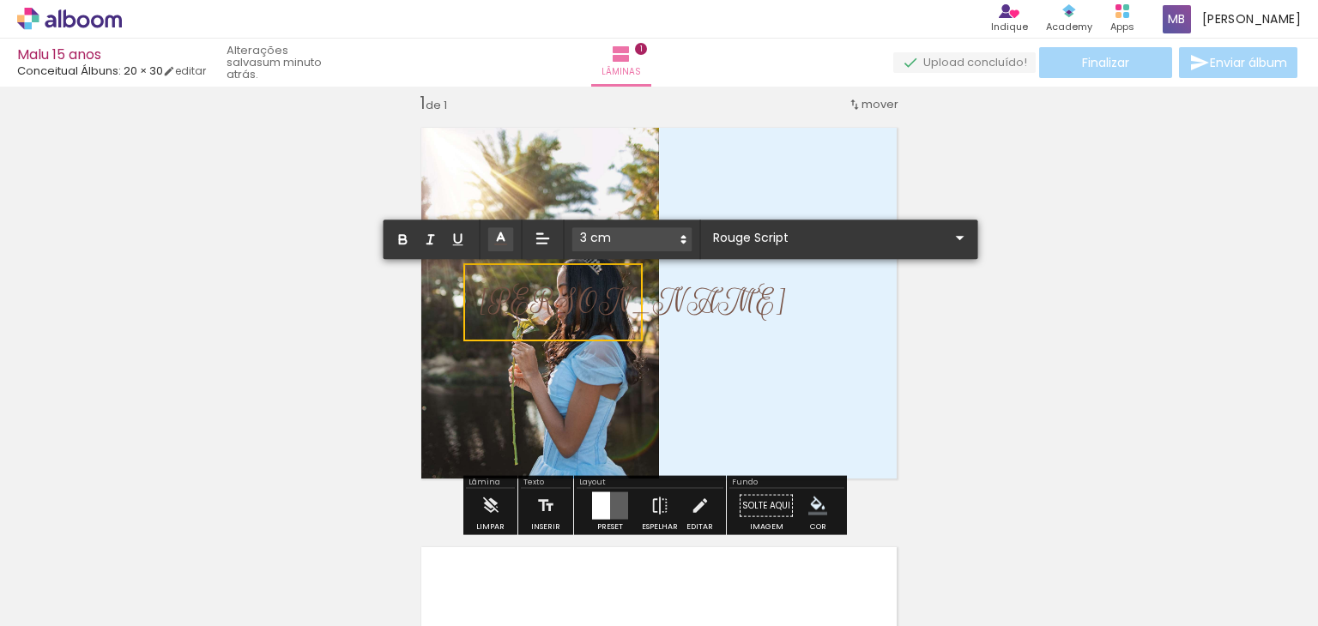
click at [770, 317] on quentale-layouter at bounding box center [658, 303] width 501 height 377
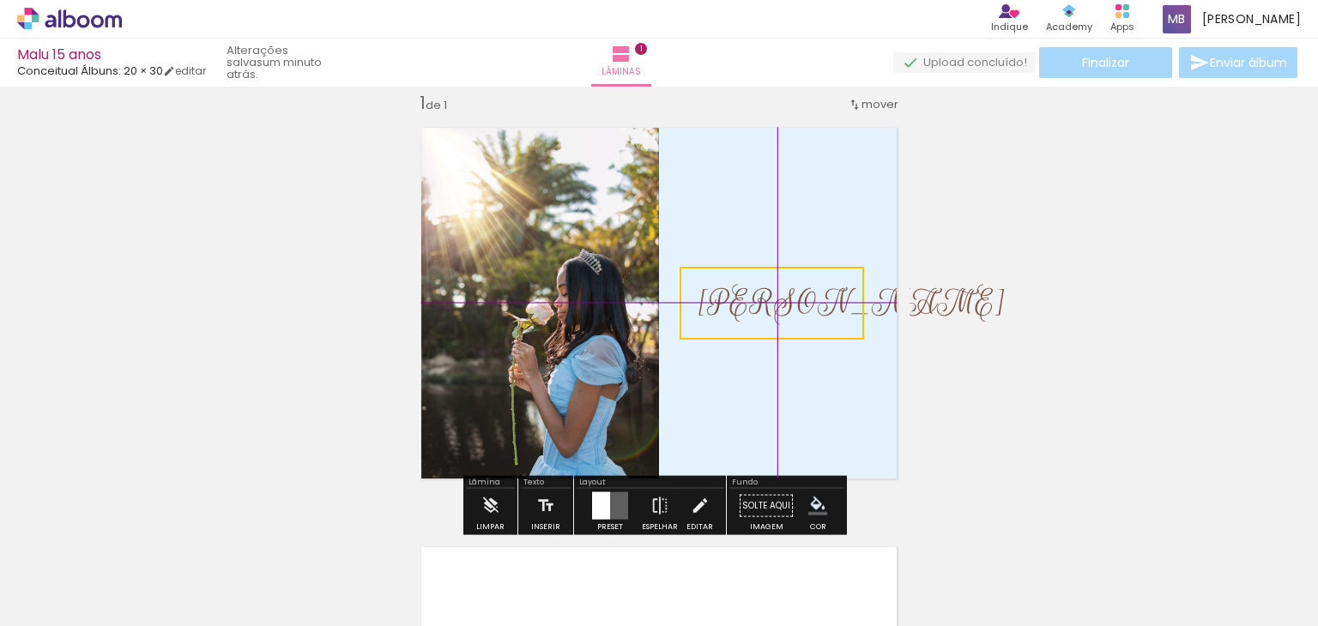
drag, startPoint x: 566, startPoint y: 304, endPoint x: 814, endPoint y: 317, distance: 247.5
click at [814, 317] on quentale-selection at bounding box center [772, 303] width 184 height 73
click at [959, 371] on div "Inserir lâmina 1 de 1" at bounding box center [659, 491] width 1318 height 840
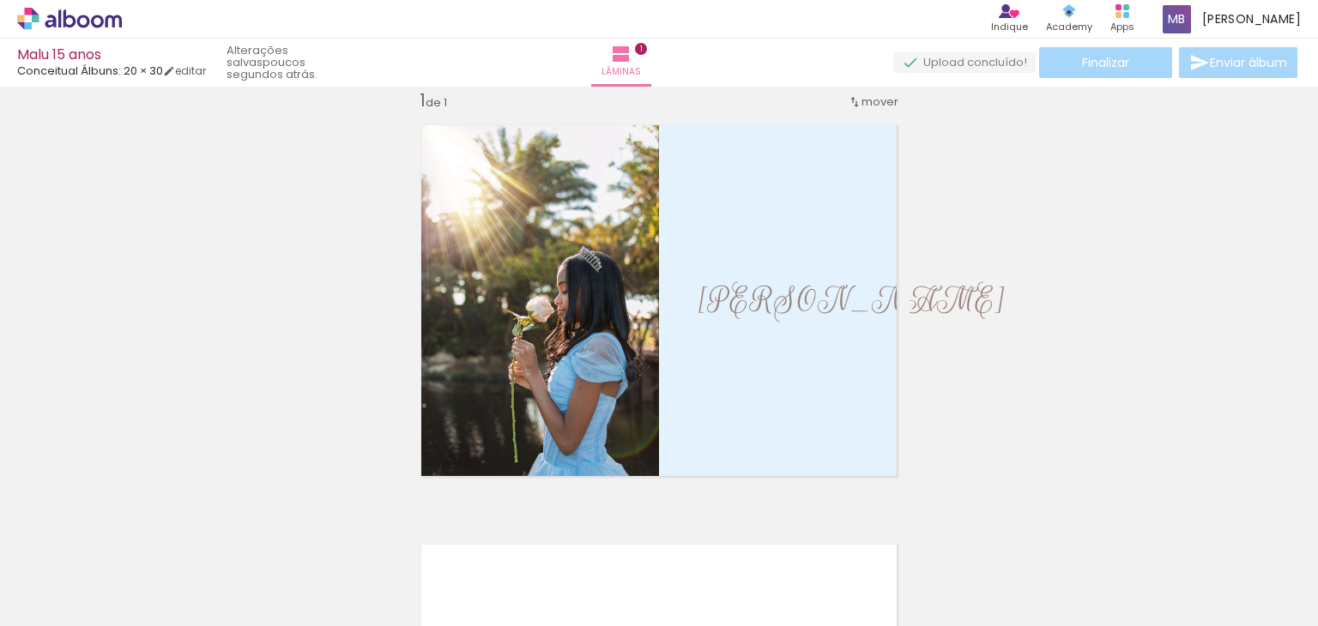
scroll to position [22, 0]
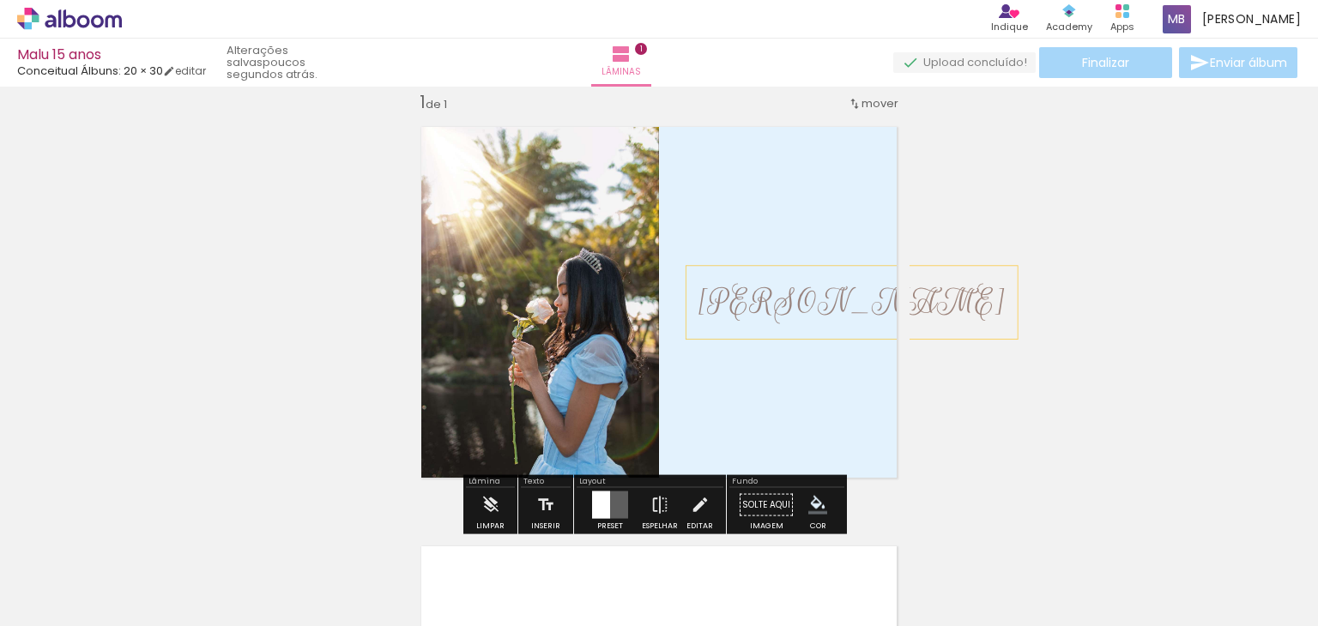
click at [770, 310] on span "[PERSON_NAME]" at bounding box center [851, 302] width 305 height 43
click at [770, 310] on quentale-selection at bounding box center [772, 302] width 184 height 73
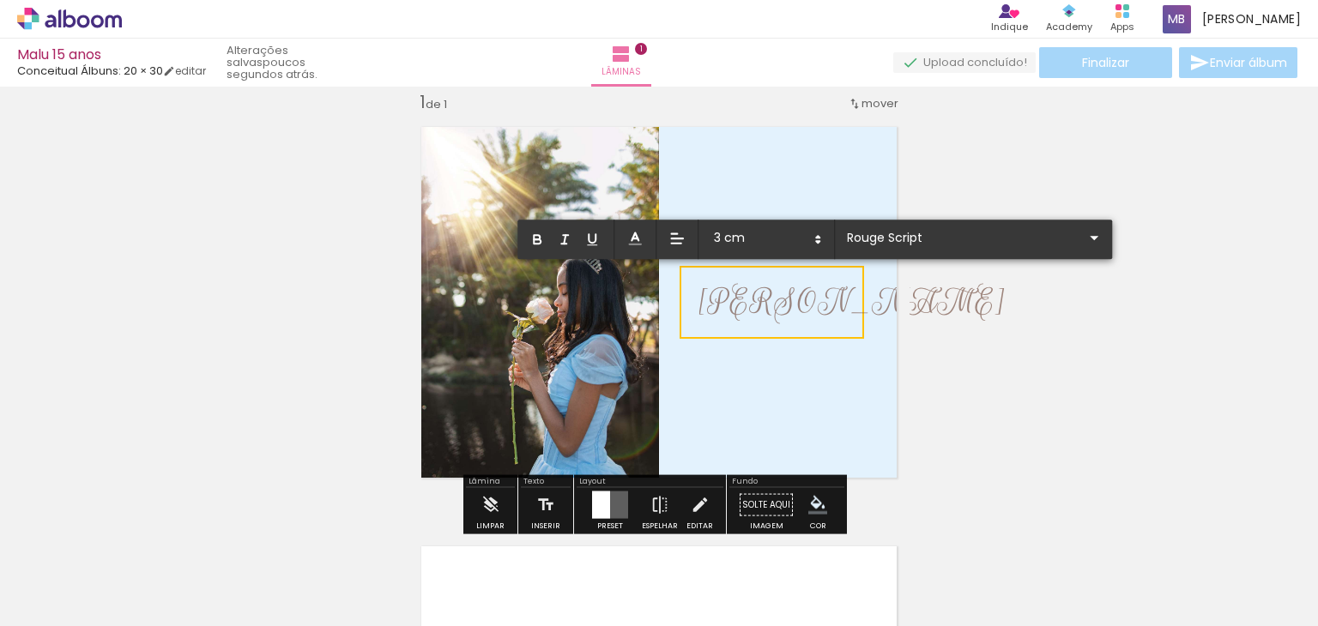
click at [770, 310] on span "[PERSON_NAME]" at bounding box center [851, 302] width 305 height 43
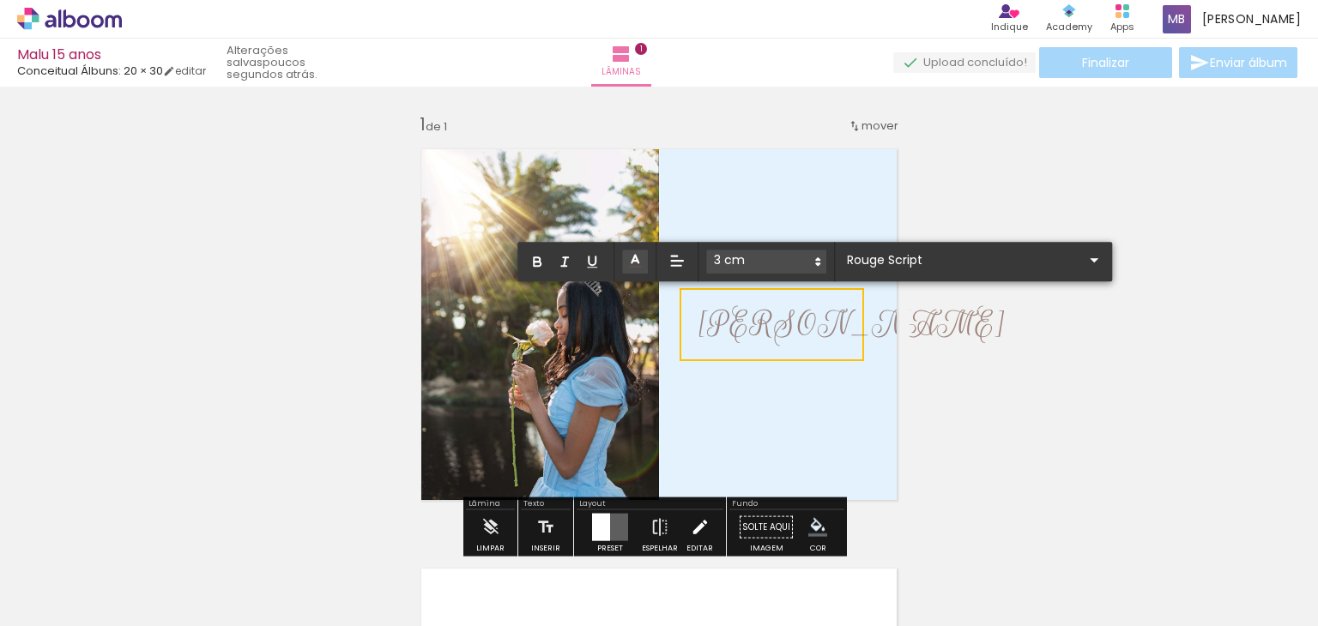
scroll to position [384, 0]
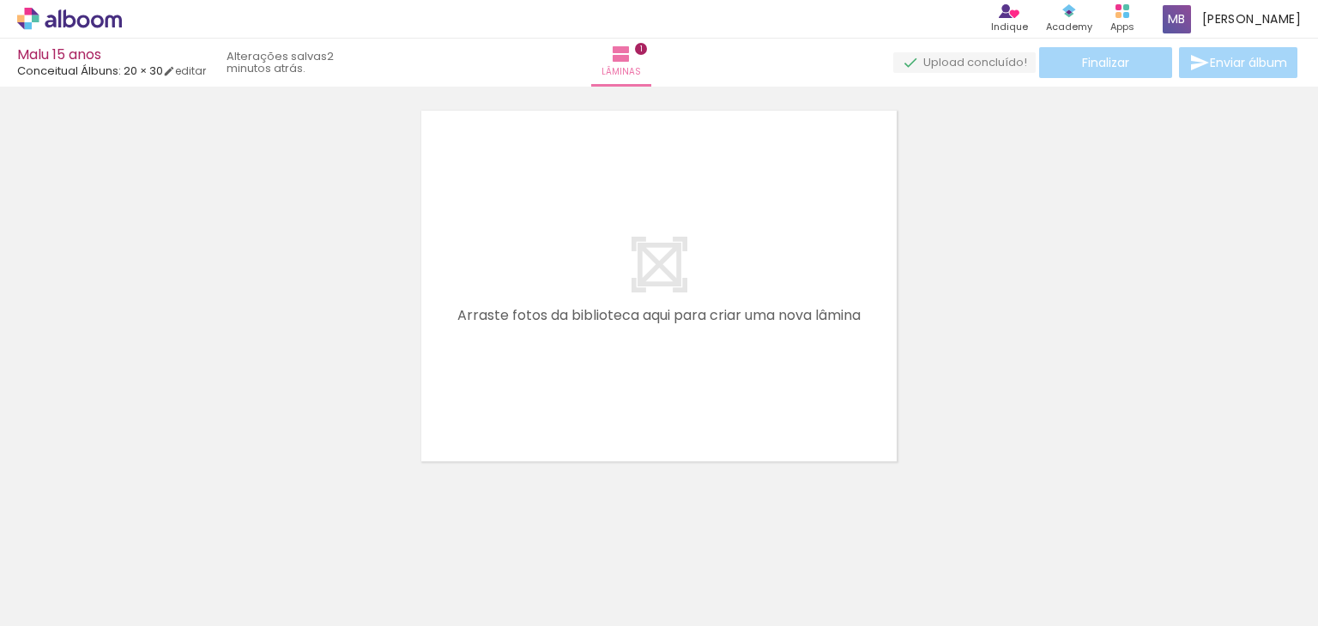
scroll to position [458, 0]
